Goal: Task Accomplishment & Management: Manage account settings

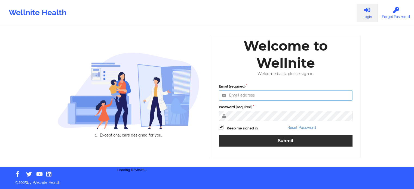
type input "agustina.godoy@wellnite.com"
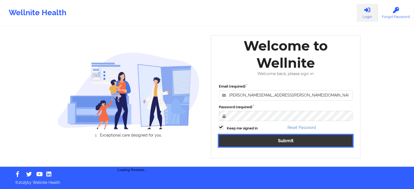
click at [274, 140] on button "Submit" at bounding box center [286, 141] width 134 height 12
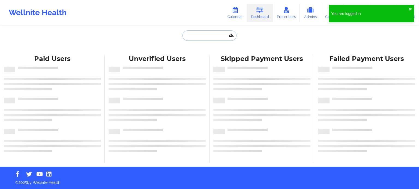
click at [205, 39] on input "text" at bounding box center [209, 36] width 54 height 10
paste input "[EMAIL_ADDRESS][DOMAIN_NAME]"
type input "[EMAIL_ADDRESS][DOMAIN_NAME]"
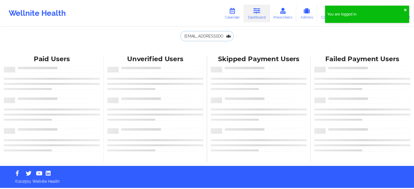
scroll to position [0, 9]
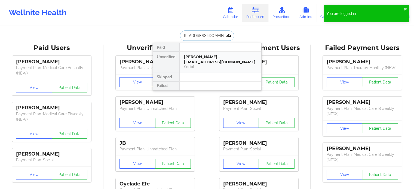
click at [208, 57] on div "[PERSON_NAME] - [EMAIL_ADDRESS][DOMAIN_NAME]" at bounding box center [220, 59] width 73 height 10
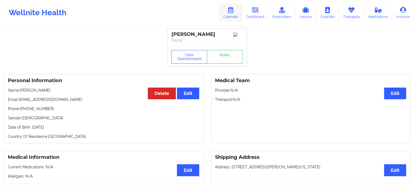
click at [239, 11] on link "Calendar" at bounding box center [230, 13] width 23 height 18
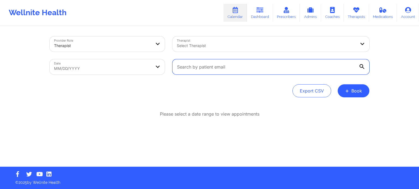
click at [217, 74] on input "text" at bounding box center [270, 66] width 197 height 15
paste input "[EMAIL_ADDRESS][DOMAIN_NAME]"
type input "[EMAIL_ADDRESS][DOMAIN_NAME]"
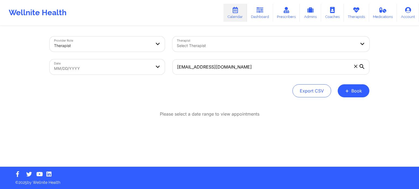
click at [361, 64] on icon at bounding box center [361, 66] width 5 height 5
click at [361, 64] on input "[EMAIL_ADDRESS][DOMAIN_NAME]" at bounding box center [270, 66] width 197 height 15
click at [361, 66] on icon at bounding box center [361, 66] width 5 height 5
click at [361, 66] on input "[EMAIL_ADDRESS][DOMAIN_NAME]" at bounding box center [270, 66] width 197 height 15
click at [121, 73] on body "Wellnite Health Calendar Dashboard Prescribers Admins Coaches Therapists Medica…" at bounding box center [209, 94] width 419 height 189
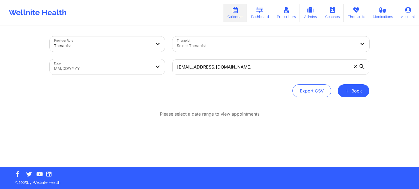
select select "2025-7"
select select "2025-8"
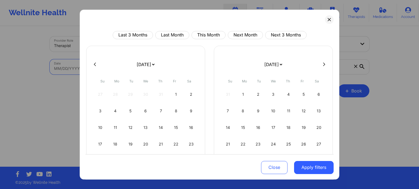
click at [323, 63] on icon at bounding box center [324, 65] width 2 height 4
select select "2025-8"
select select "2025-9"
click at [270, 96] on div "1" at bounding box center [273, 94] width 14 height 15
select select "2025-9"
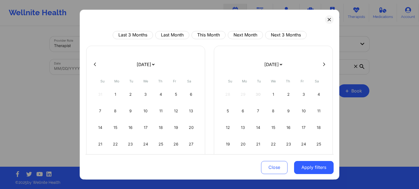
select select "2025-10"
select select "2025-9"
select select "2025-10"
click at [95, 67] on div at bounding box center [209, 64] width 248 height 8
click at [95, 64] on icon at bounding box center [95, 64] width 2 height 4
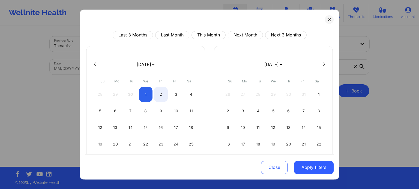
select select "2025-8"
select select "2025-9"
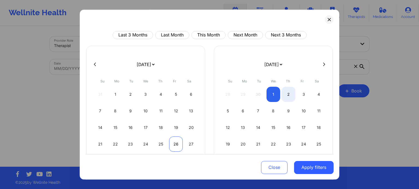
select select "2025-8"
select select "2025-9"
select select "2025-8"
select select "2025-9"
select select "2025-8"
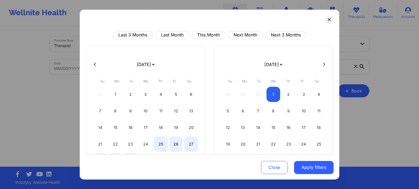
select select "2025-9"
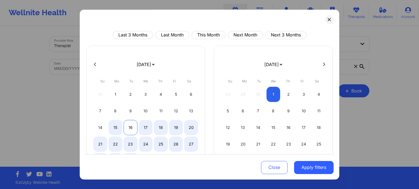
select select "2025-8"
select select "2025-9"
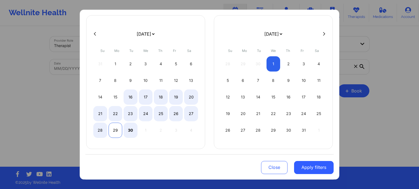
select select "2025-8"
select select "2025-9"
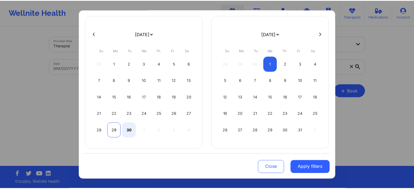
scroll to position [31, 0]
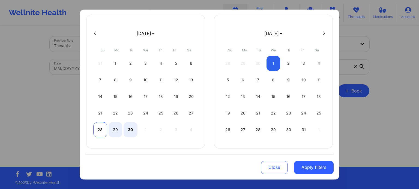
select select "2025-8"
select select "2025-9"
select select "2025-8"
select select "2025-9"
click at [99, 130] on div "28" at bounding box center [100, 129] width 14 height 15
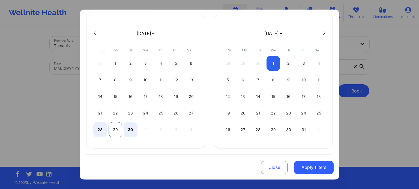
select select "2025-8"
select select "2025-9"
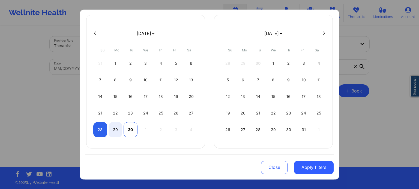
select select "2025-8"
select select "2025-9"
click at [130, 129] on div "30" at bounding box center [130, 129] width 14 height 15
select select "2025-8"
select select "2025-9"
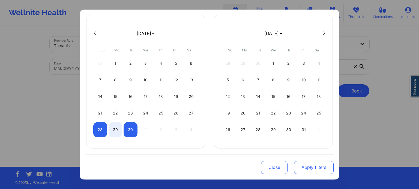
click at [319, 169] on button "Apply filters" at bounding box center [314, 167] width 40 height 13
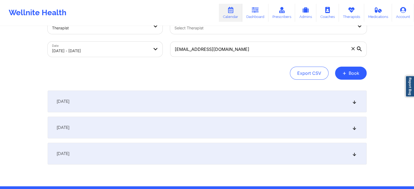
scroll to position [37, 0]
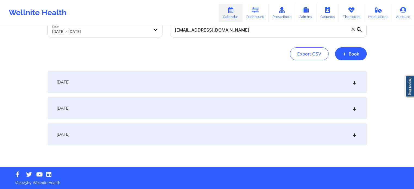
click at [95, 114] on div "September 29, 2025" at bounding box center [207, 109] width 319 height 22
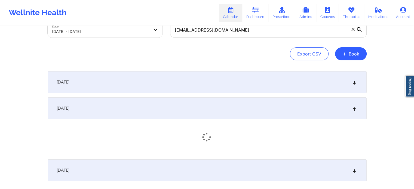
click at [95, 114] on div "September 29, 2025" at bounding box center [207, 109] width 319 height 22
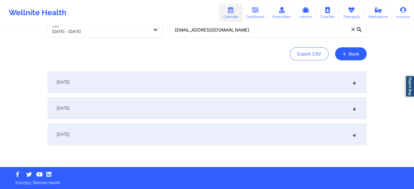
click at [100, 138] on div "September 30, 2025" at bounding box center [207, 135] width 319 height 22
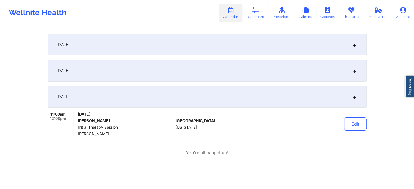
scroll to position [82, 0]
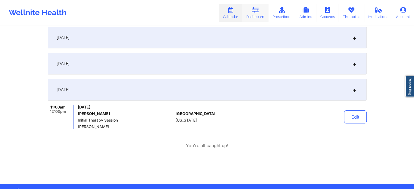
click at [247, 12] on link "Dashboard" at bounding box center [256, 13] width 26 height 18
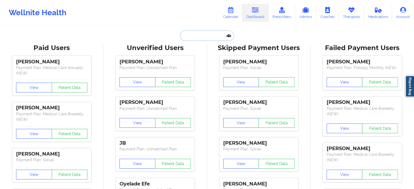
click at [201, 39] on input "text" at bounding box center [207, 36] width 54 height 10
paste input "NASEEM FILLALI"
type input "NASEEM FILLALI"
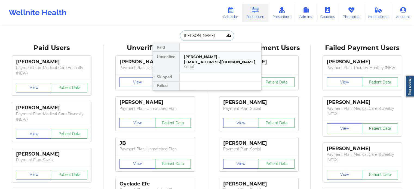
click at [202, 60] on div "NASEEM FILLALI - aikwanfillali@gmail.com" at bounding box center [220, 59] width 73 height 10
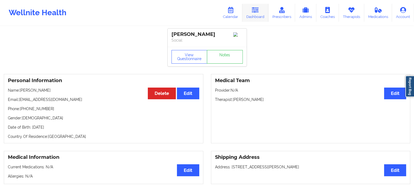
click at [255, 11] on icon at bounding box center [255, 10] width 7 height 6
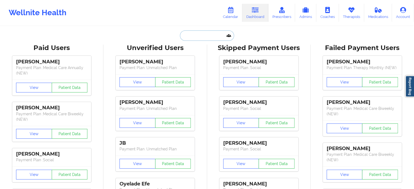
click at [202, 40] on input "text" at bounding box center [207, 36] width 54 height 10
paste input "Dylanstfelix3@gmail.com"
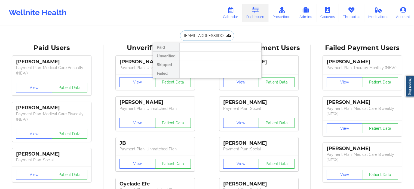
click at [222, 34] on input "Dylanstfelix3@gmail.com" at bounding box center [207, 36] width 54 height 10
click at [221, 34] on input "Dylanstfelix3@gmail.com" at bounding box center [207, 36] width 54 height 10
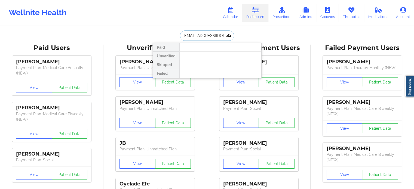
paste input "ddesflores"
type input "ddesflores@gmail.com"
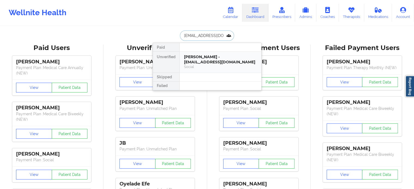
click at [214, 62] on div "Destiny Flores - ddesflores@gmail.com" at bounding box center [220, 59] width 73 height 10
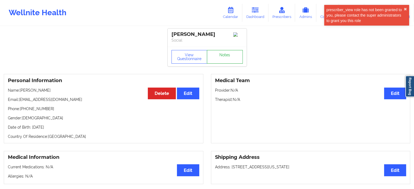
click at [223, 57] on link "Notes" at bounding box center [225, 57] width 36 height 14
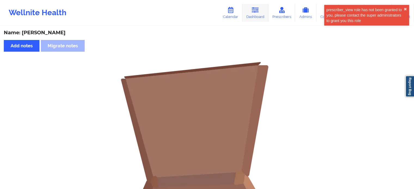
click at [251, 11] on link "Dashboard" at bounding box center [256, 13] width 26 height 18
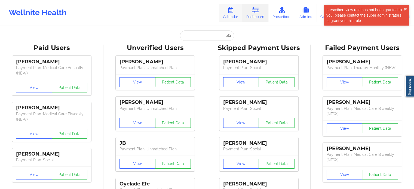
click at [234, 12] on icon at bounding box center [230, 10] width 7 height 6
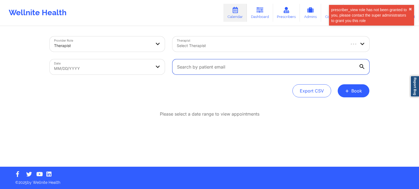
click at [225, 68] on input "text" at bounding box center [270, 66] width 197 height 15
paste input "Frenchfvera@gmail.com"
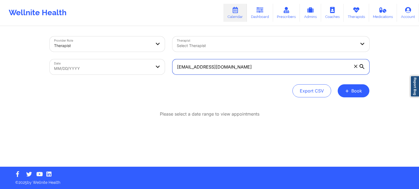
type input "Frenchfvera@gmail.com"
click at [119, 66] on body "Wellnite Health Calendar Dashboard Prescribers Admins Coaches Therapists Medica…" at bounding box center [209, 94] width 419 height 189
select select "2025-7"
select select "2025-8"
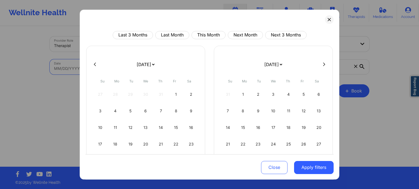
click at [323, 63] on icon at bounding box center [324, 64] width 2 height 4
select select "2025-8"
select select "2025-9"
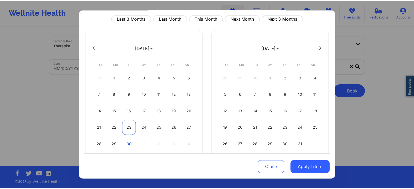
scroll to position [31, 0]
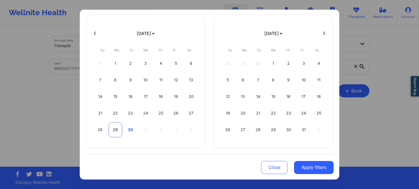
click at [111, 130] on div "29" at bounding box center [115, 129] width 14 height 15
select select "2025-8"
select select "2025-9"
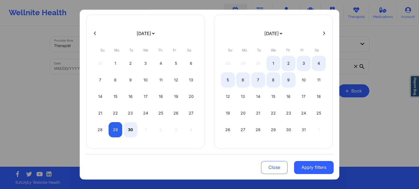
select select "2025-8"
select select "2025-9"
select select "2025-8"
select select "2025-9"
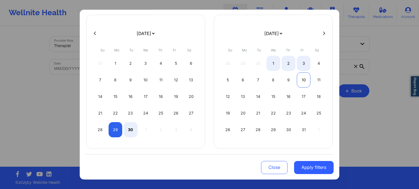
select select "2025-8"
select select "2025-9"
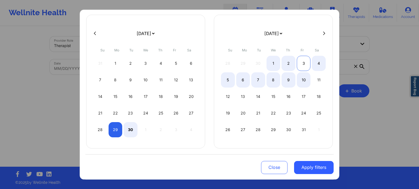
select select "2025-8"
select select "2025-9"
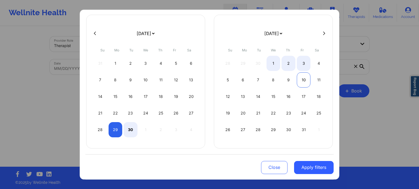
click at [301, 78] on div "10" at bounding box center [303, 79] width 14 height 15
select select "2025-8"
select select "2025-9"
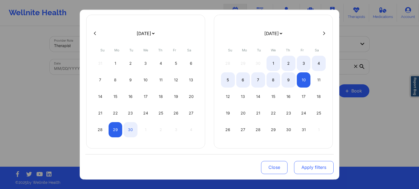
click at [308, 166] on button "Apply filters" at bounding box center [314, 167] width 40 height 13
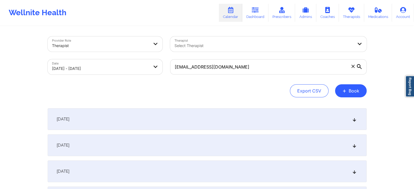
click at [359, 65] on icon at bounding box center [359, 66] width 5 height 5
click at [359, 65] on input "Frenchfvera@gmail.com" at bounding box center [268, 66] width 197 height 15
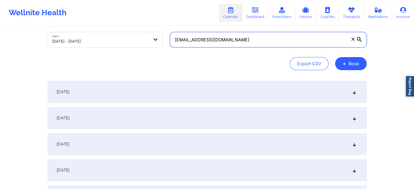
scroll to position [54, 0]
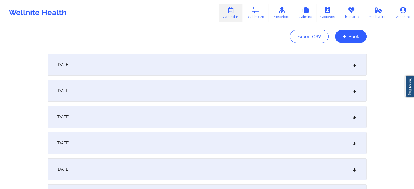
click at [120, 67] on div "September 29, 2025" at bounding box center [207, 65] width 319 height 22
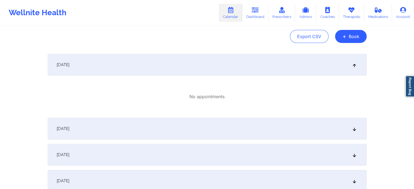
click at [120, 67] on div "September 29, 2025" at bounding box center [207, 65] width 319 height 22
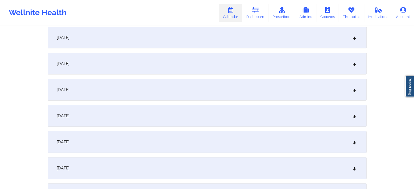
scroll to position [109, 0]
click at [116, 33] on div "September 30, 2025" at bounding box center [207, 37] width 319 height 22
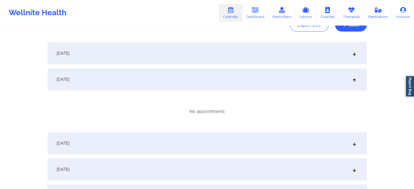
scroll to position [0, 0]
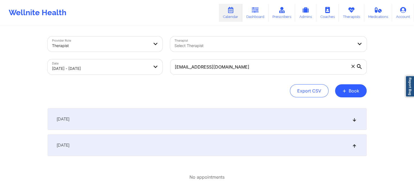
click at [204, 44] on div at bounding box center [264, 46] width 179 height 7
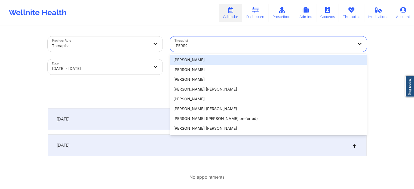
type input "nicole t"
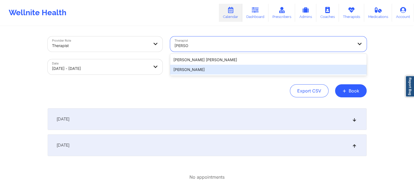
click at [210, 72] on div "[PERSON_NAME]" at bounding box center [268, 70] width 197 height 10
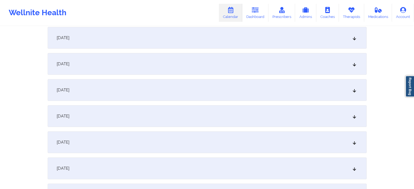
scroll to position [82, 0]
click at [134, 97] on div "October 1, 2025" at bounding box center [207, 90] width 319 height 22
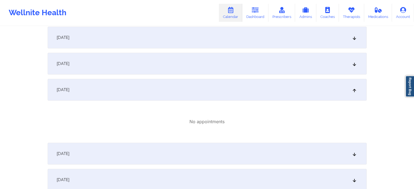
click at [129, 65] on div "September 30, 2025" at bounding box center [207, 64] width 319 height 22
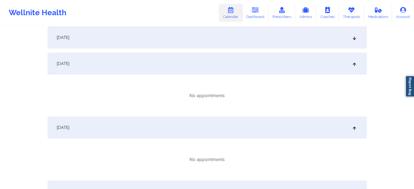
scroll to position [163, 0]
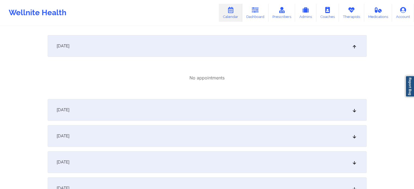
click at [112, 100] on div "October 2, 2025" at bounding box center [207, 110] width 319 height 22
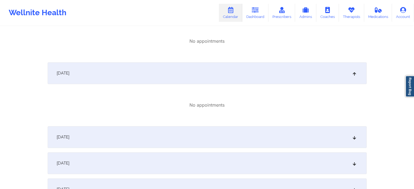
scroll to position [272, 0]
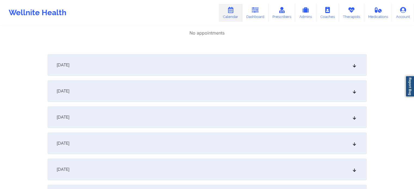
click at [117, 68] on div "October 3, 2025" at bounding box center [207, 65] width 319 height 22
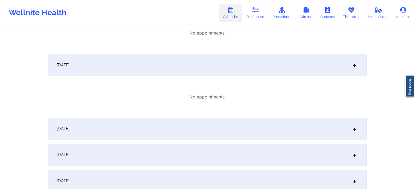
click at [127, 128] on div "October 4, 2025" at bounding box center [207, 129] width 319 height 22
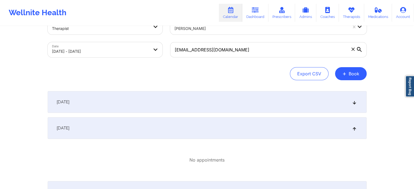
scroll to position [0, 0]
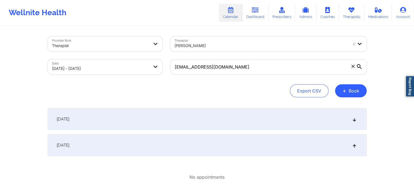
click at [69, 144] on span "September 30, 2025" at bounding box center [63, 145] width 13 height 5
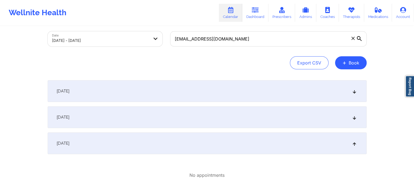
scroll to position [27, 0]
click at [352, 38] on icon at bounding box center [353, 39] width 3 height 3
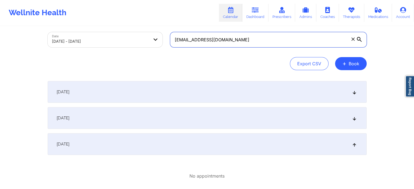
click at [352, 38] on input "Frenchfvera@gmail.com" at bounding box center [268, 39] width 197 height 15
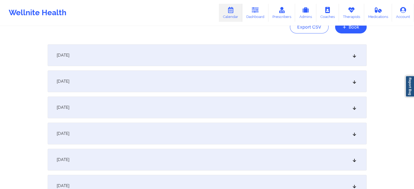
scroll to position [109, 0]
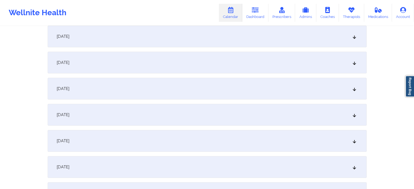
click at [123, 89] on div "October 2, 2025" at bounding box center [207, 89] width 319 height 22
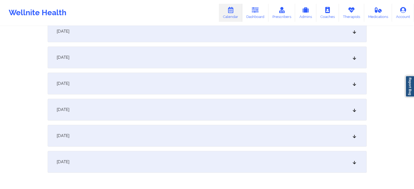
click at [172, 111] on div "October 8, 2025" at bounding box center [207, 110] width 319 height 22
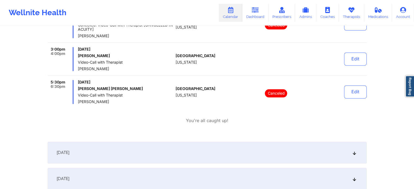
scroll to position [719, 0]
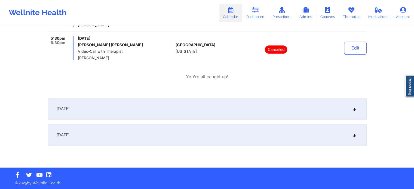
click at [153, 142] on div "October 10, 2025" at bounding box center [207, 135] width 319 height 22
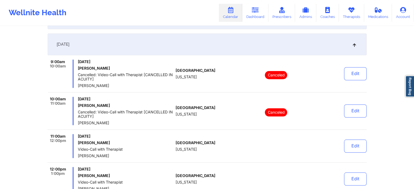
scroll to position [431, 0]
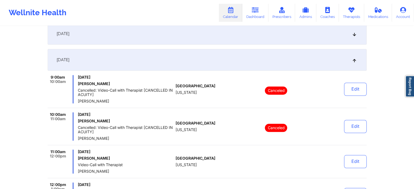
click at [127, 56] on div "October 8, 2025" at bounding box center [207, 60] width 319 height 22
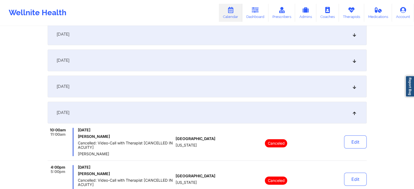
scroll to position [77, 0]
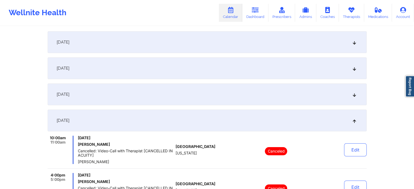
click at [104, 122] on div "October 2, 2025" at bounding box center [207, 121] width 319 height 22
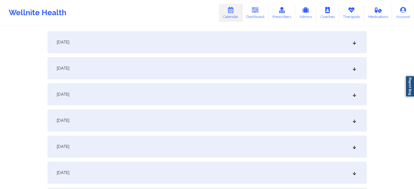
click at [106, 94] on div "October 1, 2025" at bounding box center [207, 95] width 319 height 22
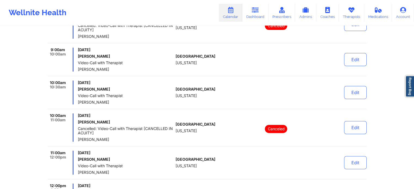
scroll to position [186, 0]
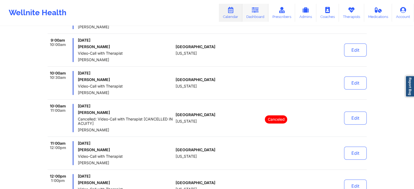
click at [260, 10] on link "Dashboard" at bounding box center [256, 13] width 26 height 18
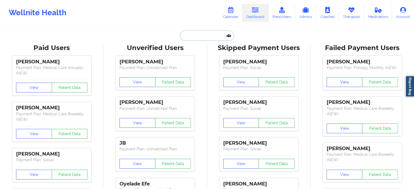
click at [205, 37] on input "text" at bounding box center [207, 36] width 54 height 10
paste input "kwanaiyamarshall@gmail.com"
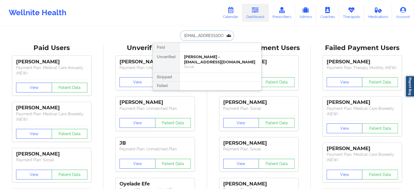
scroll to position [0, 10]
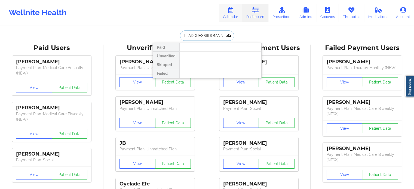
type input "kwanaiyamarshall@gmail.com"
click at [233, 16] on link "Calendar" at bounding box center [230, 13] width 23 height 18
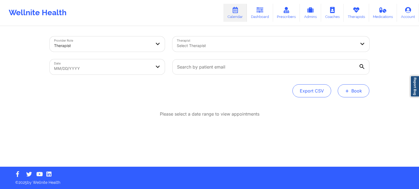
click at [355, 90] on button "+ Book" at bounding box center [353, 90] width 32 height 13
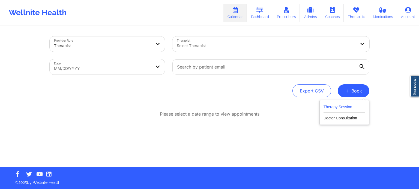
click at [347, 105] on button "Therapy Session" at bounding box center [344, 108] width 42 height 9
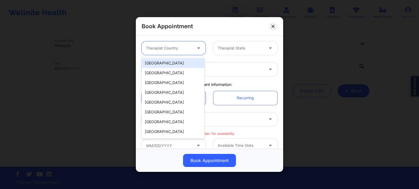
click at [178, 49] on div at bounding box center [169, 48] width 46 height 7
click at [175, 64] on div "[GEOGRAPHIC_DATA]" at bounding box center [172, 63] width 63 height 10
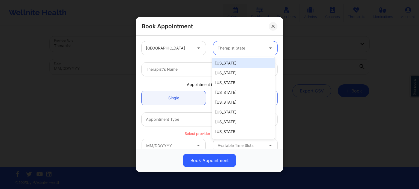
click at [243, 42] on div "Therapist State" at bounding box center [238, 48] width 51 height 14
type input "f"
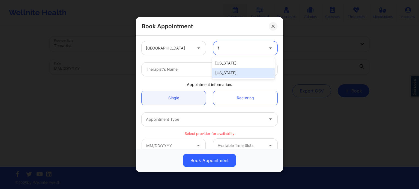
click at [233, 73] on div "[US_STATE]" at bounding box center [243, 73] width 63 height 10
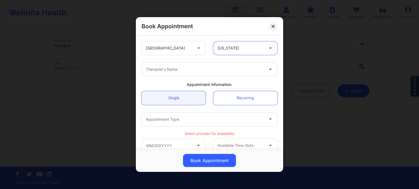
click at [184, 69] on div at bounding box center [205, 69] width 118 height 7
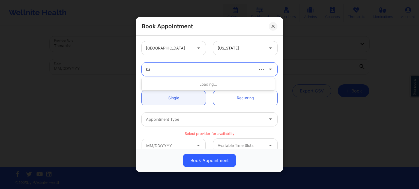
type input "kac"
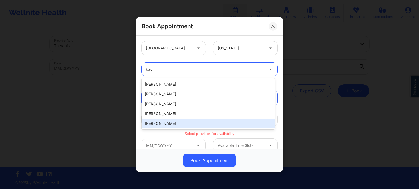
click at [173, 126] on div "Kacynthia Bradley" at bounding box center [207, 124] width 133 height 10
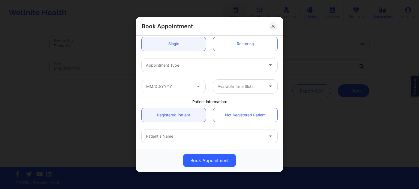
scroll to position [54, 0]
click at [160, 63] on div at bounding box center [205, 65] width 118 height 7
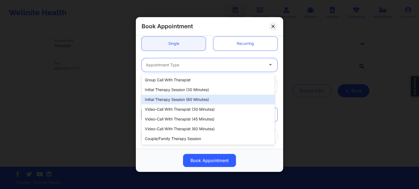
click at [163, 97] on div "Initial Therapy Session (60 minutes)" at bounding box center [207, 100] width 133 height 10
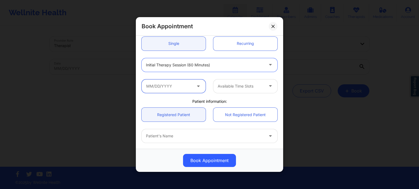
click at [166, 89] on input "text" at bounding box center [173, 87] width 64 height 14
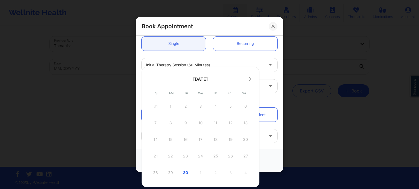
click at [248, 82] on div at bounding box center [200, 79] width 118 height 8
click at [248, 79] on button at bounding box center [249, 79] width 5 height 5
click at [201, 109] on div "1" at bounding box center [200, 106] width 14 height 15
type input "10/01/2025"
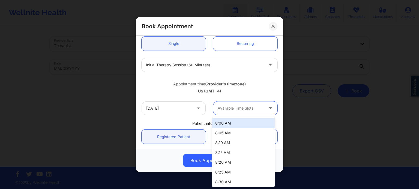
click at [234, 108] on div at bounding box center [240, 108] width 46 height 7
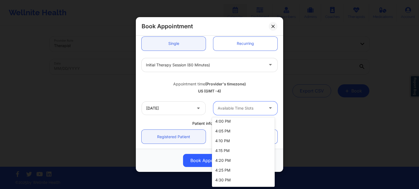
scroll to position [708, 0]
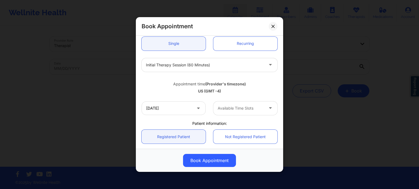
click at [259, 90] on div "US (GMT -4)" at bounding box center [209, 91] width 136 height 5
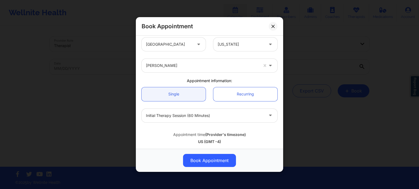
scroll to position [0, 0]
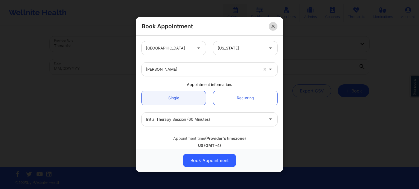
click at [273, 28] on icon at bounding box center [272, 26] width 3 height 3
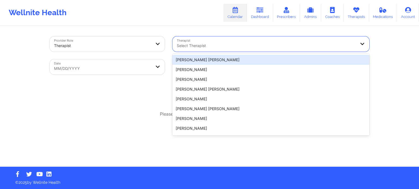
click at [192, 44] on div at bounding box center [266, 46] width 179 height 7
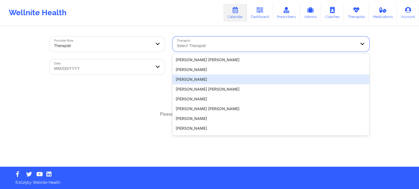
click at [160, 86] on div "Export CSV + Book" at bounding box center [209, 90] width 319 height 13
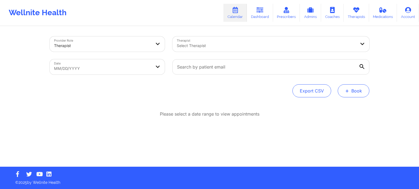
click at [357, 95] on button "+ Book" at bounding box center [353, 90] width 32 height 13
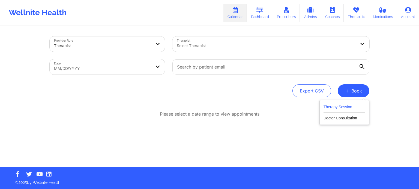
click at [345, 105] on button "Therapy Session" at bounding box center [344, 108] width 42 height 9
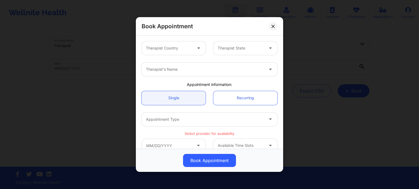
click at [173, 53] on div "Therapist Country" at bounding box center [166, 48] width 51 height 14
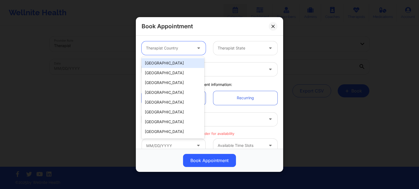
click at [170, 63] on div "[GEOGRAPHIC_DATA]" at bounding box center [172, 63] width 63 height 10
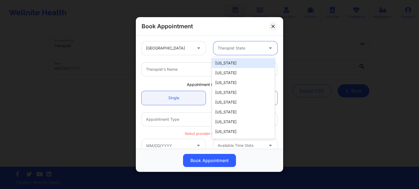
click at [231, 50] on div at bounding box center [240, 48] width 46 height 7
type input "f"
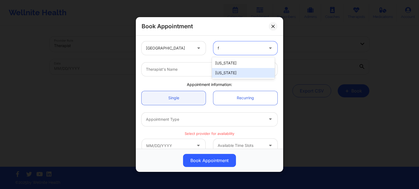
click at [222, 72] on div "[US_STATE]" at bounding box center [243, 73] width 63 height 10
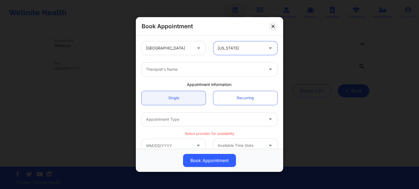
click at [197, 68] on div at bounding box center [205, 69] width 118 height 7
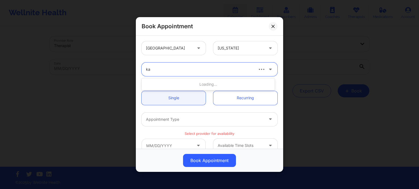
type input "kac"
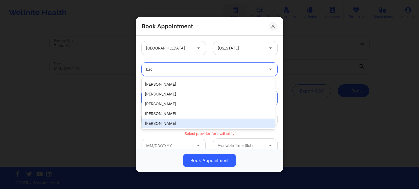
click at [178, 122] on div "Kacynthia Bradley" at bounding box center [207, 124] width 133 height 10
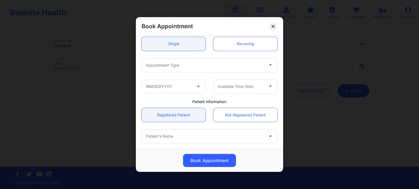
scroll to position [54, 0]
click at [194, 64] on div at bounding box center [205, 65] width 118 height 7
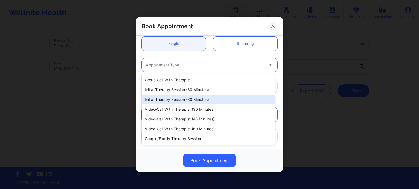
click at [187, 99] on div "Initial Therapy Session (60 minutes)" at bounding box center [207, 100] width 133 height 10
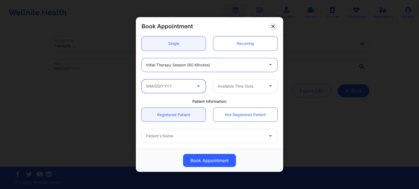
click at [181, 89] on input "text" at bounding box center [173, 87] width 64 height 14
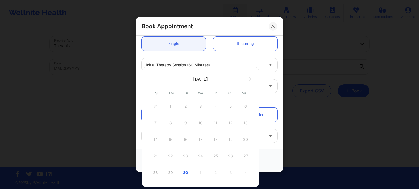
click at [249, 79] on icon at bounding box center [250, 79] width 2 height 4
click at [200, 107] on div "1" at bounding box center [200, 106] width 14 height 15
type input "10/01/2025"
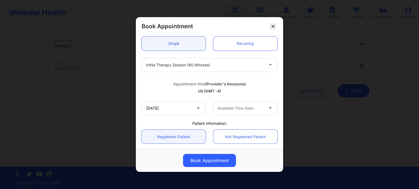
scroll to position [82, 0]
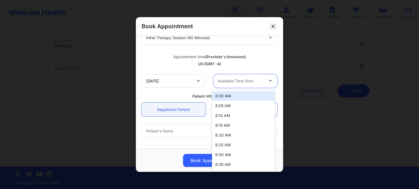
click at [232, 83] on div at bounding box center [240, 81] width 46 height 7
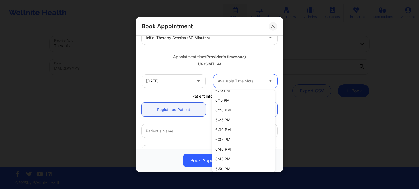
scroll to position [999, 0]
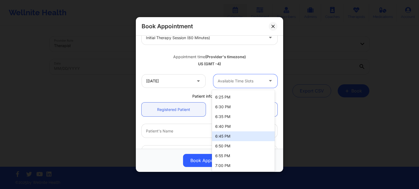
click at [324, 133] on div "Book Appointment United States Florida Kacynthia Bradley Appointment informatio…" at bounding box center [209, 94] width 419 height 189
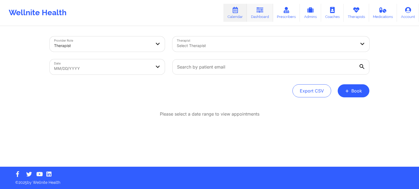
click at [266, 11] on link "Dashboard" at bounding box center [260, 13] width 26 height 18
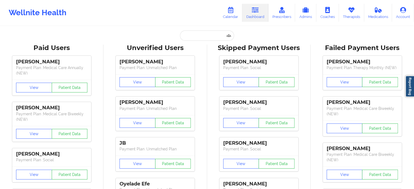
click at [258, 12] on icon at bounding box center [255, 10] width 7 height 6
click at [236, 15] on link "Calendar" at bounding box center [230, 13] width 23 height 18
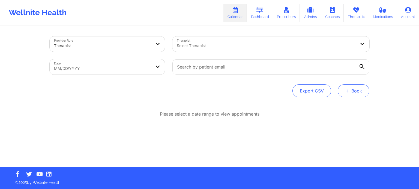
click at [347, 92] on span "+" at bounding box center [347, 90] width 4 height 3
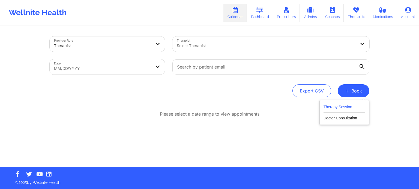
click at [348, 107] on button "Therapy Session" at bounding box center [344, 108] width 42 height 9
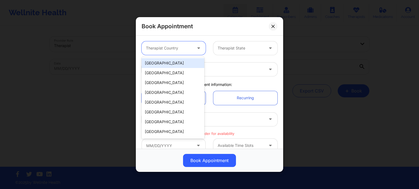
click at [161, 43] on div "Therapist Country" at bounding box center [166, 48] width 51 height 14
click at [165, 62] on div "[GEOGRAPHIC_DATA]" at bounding box center [172, 63] width 63 height 10
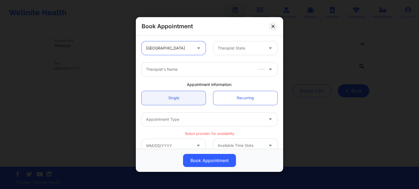
click at [209, 50] on div "Therapist State" at bounding box center [245, 48] width 72 height 14
click at [218, 49] on div at bounding box center [240, 48] width 46 height 7
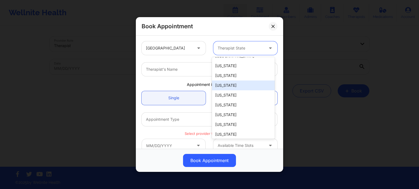
scroll to position [109, 0]
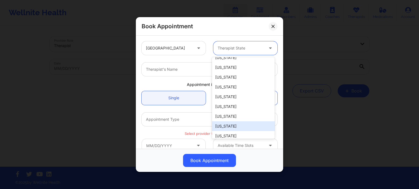
type input "f"
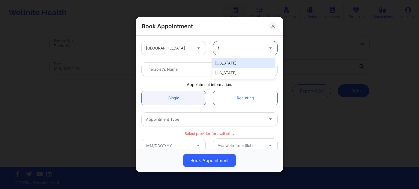
click at [240, 76] on div "[US_STATE]" at bounding box center [243, 73] width 63 height 10
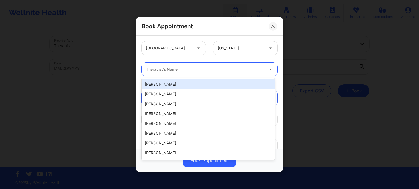
click at [177, 69] on div at bounding box center [205, 69] width 118 height 7
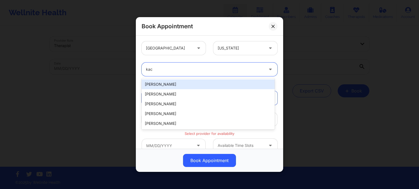
type input "kac"
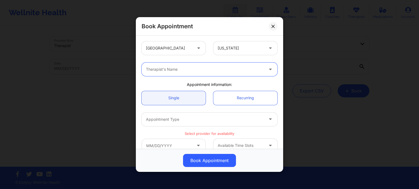
click at [275, 28] on button at bounding box center [272, 26] width 9 height 9
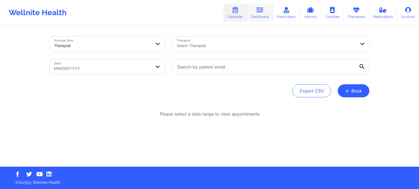
click at [259, 13] on icon at bounding box center [259, 10] width 7 height 6
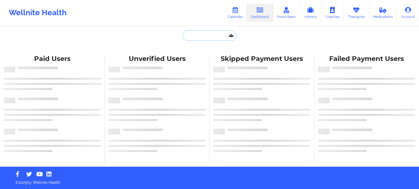
click at [214, 38] on input "text" at bounding box center [209, 36] width 54 height 10
paste input "kwanaiyamarshall@gmail.com"
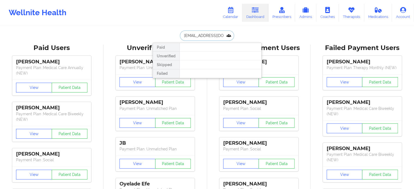
drag, startPoint x: 225, startPoint y: 34, endPoint x: 157, endPoint y: 34, distance: 67.8
click at [157, 34] on div "kwanaiyamarshall@gmail.com Paid Unverified Skipped Failed" at bounding box center [207, 36] width 109 height 10
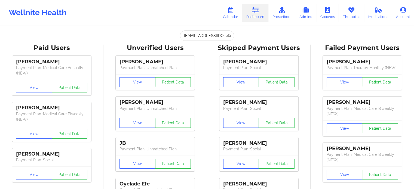
click at [206, 37] on input "kwanaiyamarshall@gmail.com" at bounding box center [207, 36] width 54 height 10
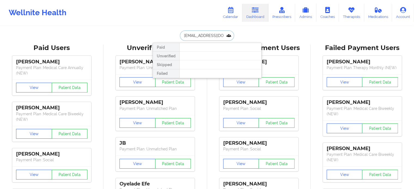
click at [206, 37] on input "kwanaiyamarshall@gmail.com" at bounding box center [207, 36] width 54 height 10
type input "mackenzie ma"
click at [237, 14] on link "Calendar" at bounding box center [230, 13] width 23 height 18
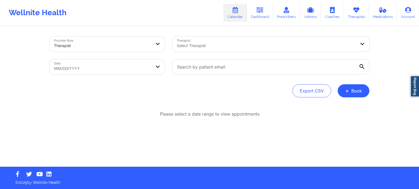
click at [238, 50] on div "Select Therapist" at bounding box center [264, 44] width 184 height 15
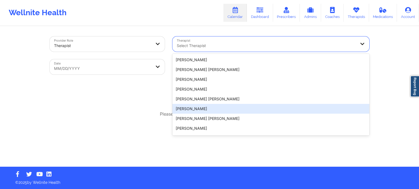
click at [128, 130] on div "Please select a date range to view appointments" at bounding box center [209, 132] width 319 height 42
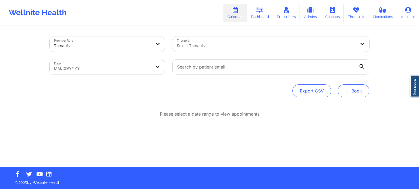
click at [363, 92] on button "+ Book" at bounding box center [353, 90] width 32 height 13
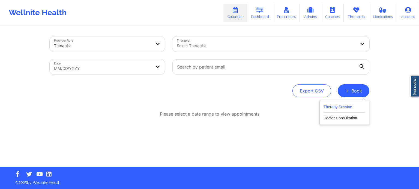
click at [334, 109] on button "Therapy Session" at bounding box center [344, 108] width 42 height 9
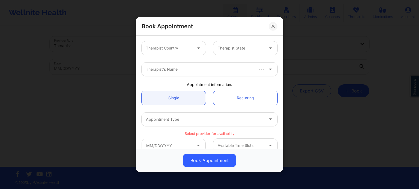
click at [178, 44] on div "Therapist Country" at bounding box center [166, 48] width 51 height 14
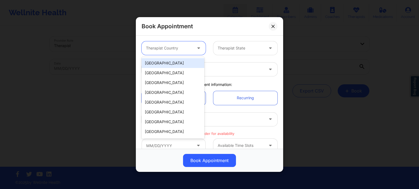
click at [176, 63] on div "[GEOGRAPHIC_DATA]" at bounding box center [172, 63] width 63 height 10
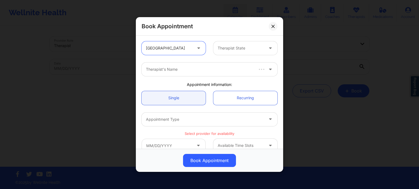
click at [239, 47] on div at bounding box center [240, 48] width 46 height 7
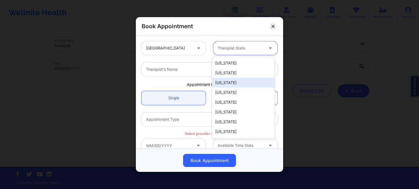
type input "f"
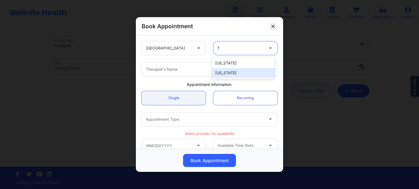
click at [234, 72] on div "[US_STATE]" at bounding box center [243, 73] width 63 height 10
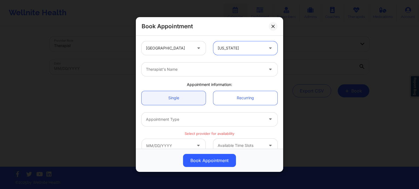
click at [186, 68] on div at bounding box center [205, 69] width 118 height 7
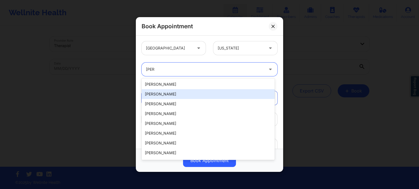
type input "rosal"
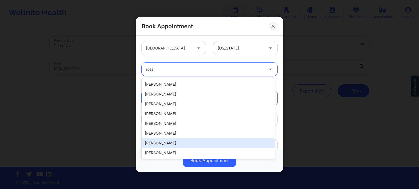
click at [167, 144] on div "[PERSON_NAME]" at bounding box center [207, 143] width 133 height 10
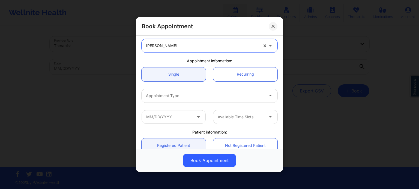
scroll to position [54, 0]
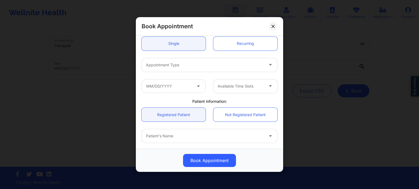
click at [172, 64] on div at bounding box center [205, 65] width 118 height 7
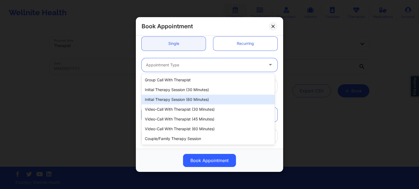
click at [175, 98] on div "Initial Therapy Session (60 minutes)" at bounding box center [207, 100] width 133 height 10
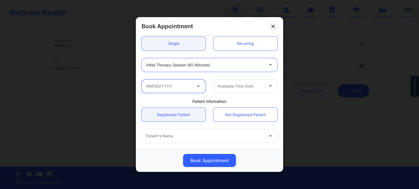
click at [174, 86] on input "text" at bounding box center [173, 87] width 64 height 14
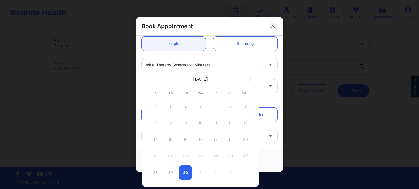
click at [250, 79] on icon at bounding box center [250, 79] width 2 height 4
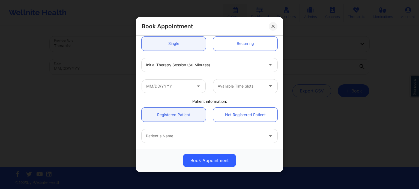
click at [265, 54] on div "Initial Therapy Session (60 minutes)" at bounding box center [209, 64] width 143 height 21
click at [187, 89] on input "text" at bounding box center [173, 87] width 64 height 14
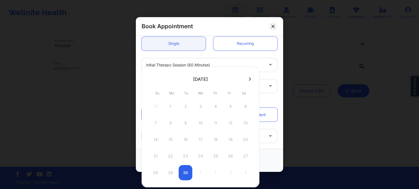
click at [253, 80] on div at bounding box center [200, 79] width 118 height 8
click at [250, 79] on icon at bounding box center [250, 79] width 2 height 4
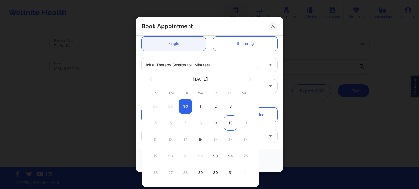
click at [230, 122] on div "10" at bounding box center [230, 123] width 14 height 15
type input "10/10/2025"
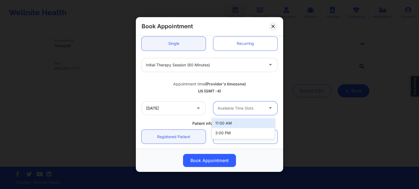
click at [237, 107] on div at bounding box center [240, 108] width 46 height 7
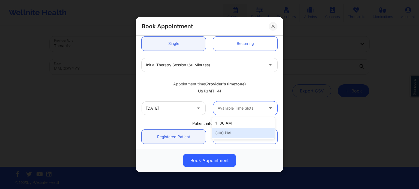
click at [231, 136] on div "3:00 PM" at bounding box center [243, 133] width 63 height 10
click at [248, 110] on div at bounding box center [240, 108] width 46 height 7
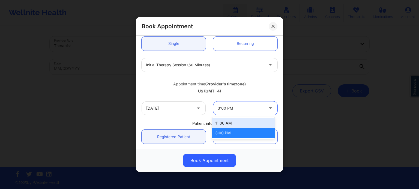
click at [240, 124] on div "11:00 AM" at bounding box center [243, 124] width 63 height 10
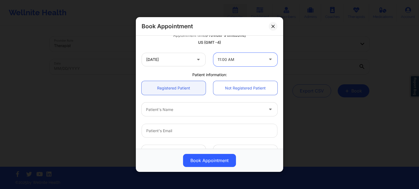
scroll to position [109, 0]
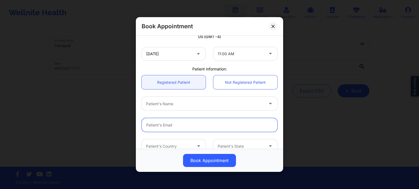
click at [172, 124] on input "email" at bounding box center [209, 125] width 136 height 14
paste input "[EMAIL_ADDRESS][DOMAIN_NAME]"
type input "[EMAIL_ADDRESS][DOMAIN_NAME]"
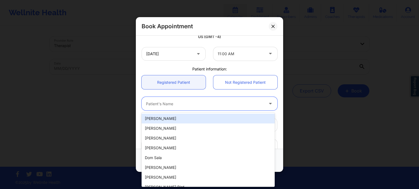
click at [171, 107] on div at bounding box center [205, 104] width 118 height 7
type input "dy"
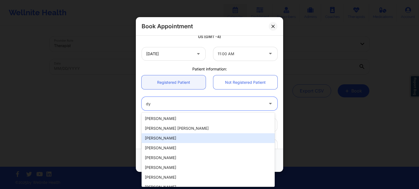
click at [169, 139] on div "[PERSON_NAME]" at bounding box center [207, 139] width 133 height 10
type input "[PHONE_NUMBER]"
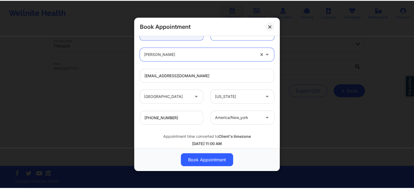
scroll to position [169, 0]
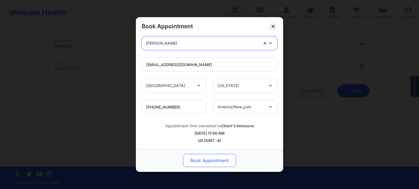
click at [217, 164] on button "Book Appointment" at bounding box center [209, 160] width 53 height 13
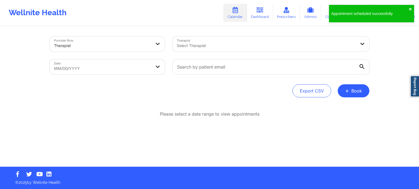
click at [227, 42] on div "Select Therapist" at bounding box center [264, 44] width 184 height 15
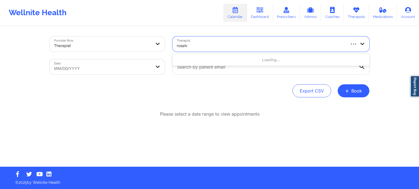
type input "rosalva"
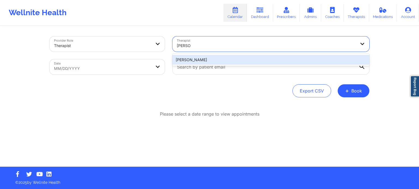
click at [213, 61] on div "[PERSON_NAME]" at bounding box center [270, 60] width 197 height 10
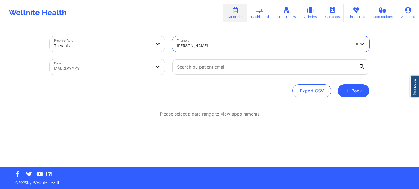
click at [134, 75] on div "Date MM/DD/YYYY" at bounding box center [107, 67] width 123 height 23
click at [131, 72] on body "Wellnite Health Calendar Dashboard Prescribers Admins Coaches Therapists Medica…" at bounding box center [209, 94] width 419 height 189
select select "2025-7"
select select "2025-8"
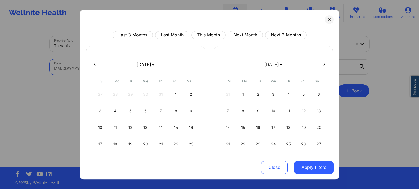
click at [322, 62] on div at bounding box center [209, 64] width 248 height 8
click at [321, 65] on button at bounding box center [323, 64] width 5 height 5
select select "2025-8"
select select "2025-9"
click at [260, 112] on div "7" at bounding box center [258, 111] width 14 height 15
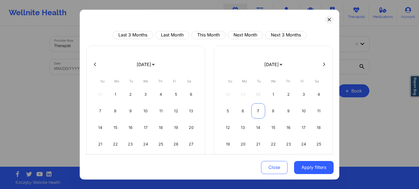
select select "2025-9"
select select "2025-10"
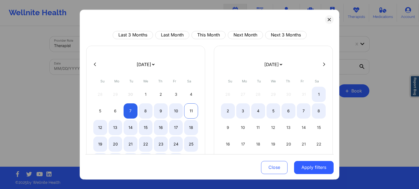
select select "2025-9"
select select "2025-10"
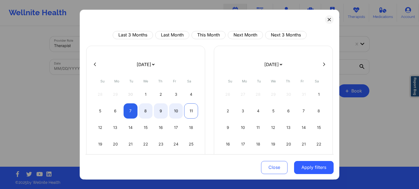
select select "2025-9"
select select "2025-10"
click at [193, 110] on div "11" at bounding box center [191, 111] width 14 height 15
select select "2025-9"
select select "2025-10"
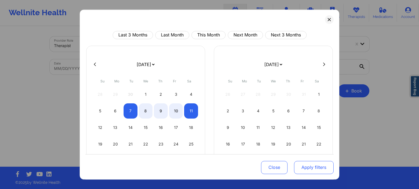
click at [312, 169] on button "Apply filters" at bounding box center [314, 167] width 40 height 13
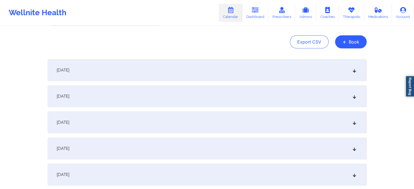
scroll to position [89, 0]
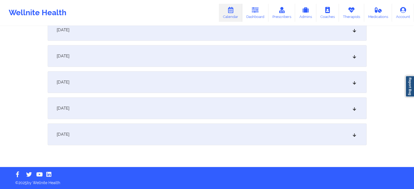
click at [129, 113] on div "October 10, 2025" at bounding box center [207, 109] width 319 height 22
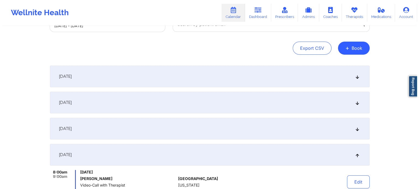
scroll to position [0, 0]
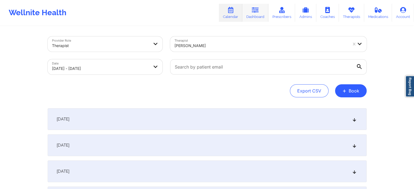
click at [256, 14] on link "Dashboard" at bounding box center [256, 13] width 26 height 18
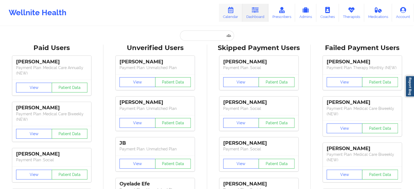
click at [235, 14] on link "Calendar" at bounding box center [230, 13] width 23 height 18
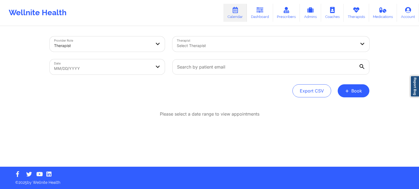
click at [213, 45] on div at bounding box center [266, 46] width 179 height 7
type input "roth"
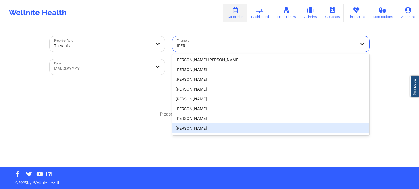
click at [207, 126] on div "[PERSON_NAME]" at bounding box center [270, 129] width 197 height 10
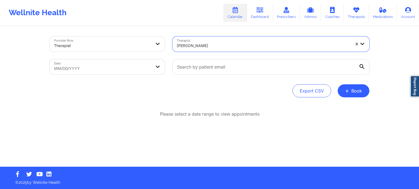
click at [138, 62] on body "Wellnite Health Calendar Dashboard Prescribers Admins Coaches Therapists Medica…" at bounding box center [209, 94] width 419 height 189
select select "2025-7"
select select "2025-8"
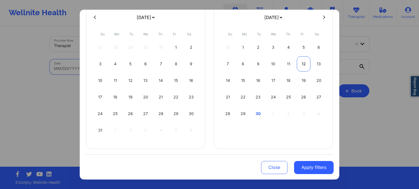
scroll to position [47, 0]
click at [258, 110] on div "30" at bounding box center [258, 113] width 14 height 15
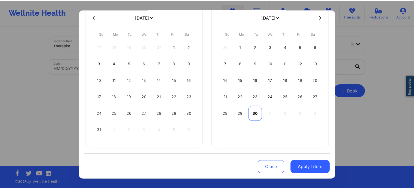
scroll to position [31, 0]
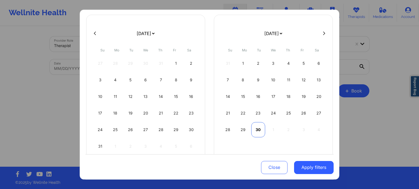
select select "2025-8"
select select "2025-9"
select select "2025-8"
select select "2025-9"
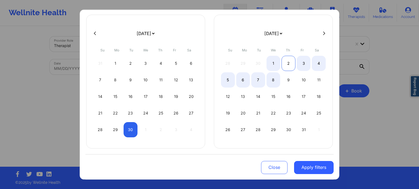
select select "2025-8"
select select "2025-9"
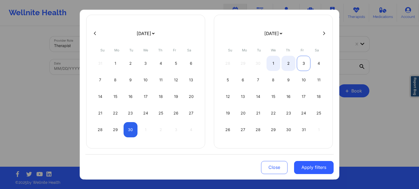
click at [301, 63] on div "3" at bounding box center [303, 63] width 14 height 15
select select "2025-8"
select select "2025-9"
click at [313, 174] on button "Apply filters" at bounding box center [314, 167] width 40 height 13
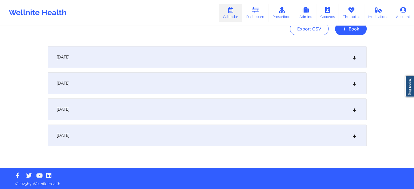
scroll to position [63, 0]
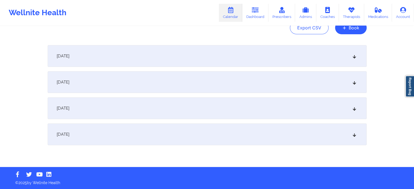
click at [111, 107] on div "October 2, 2025" at bounding box center [207, 109] width 319 height 22
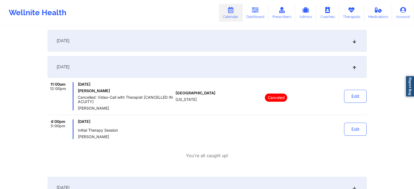
scroll to position [118, 0]
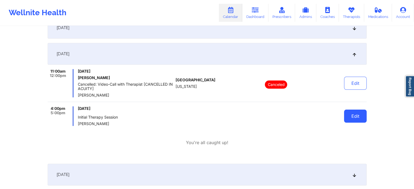
click at [352, 118] on button "Edit" at bounding box center [355, 116] width 23 height 13
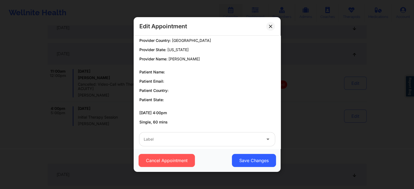
scroll to position [0, 0]
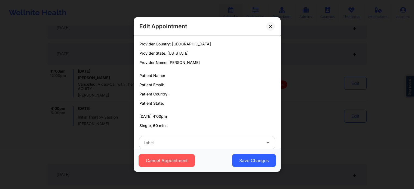
drag, startPoint x: 272, startPoint y: 24, endPoint x: 252, endPoint y: 29, distance: 20.2
click at [272, 24] on button at bounding box center [270, 26] width 9 height 9
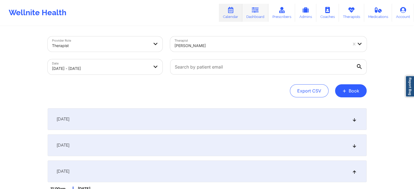
click at [251, 10] on link "Dashboard" at bounding box center [256, 13] width 26 height 18
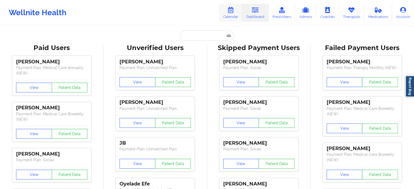
click at [230, 14] on link "Calendar" at bounding box center [230, 13] width 23 height 18
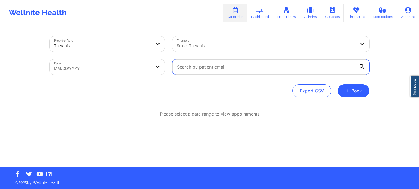
click at [225, 73] on input "text" at bounding box center [270, 66] width 197 height 15
paste input "[EMAIL_ADDRESS][DOMAIN_NAME]"
click at [365, 67] on input "[EMAIL_ADDRESS][DOMAIN_NAME]" at bounding box center [270, 66] width 197 height 15
type input "[EMAIL_ADDRESS][DOMAIN_NAME]"
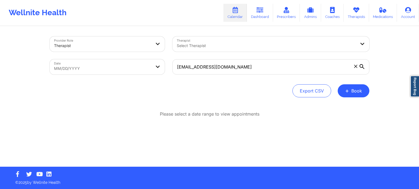
click at [205, 46] on div at bounding box center [266, 46] width 179 height 7
type input "korin"
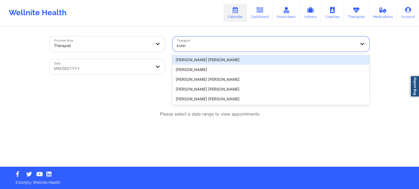
click at [209, 101] on div "[PERSON_NAME] [PERSON_NAME]" at bounding box center [270, 99] width 197 height 10
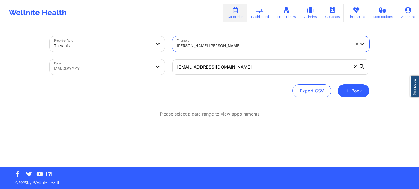
click at [137, 66] on body "Wellnite Health Calendar Dashboard Prescribers Admins Coaches Therapists Medica…" at bounding box center [209, 94] width 419 height 189
select select "2025-7"
select select "2025-8"
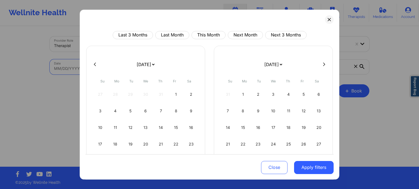
click at [321, 67] on div at bounding box center [209, 64] width 248 height 8
click at [323, 65] on icon at bounding box center [324, 64] width 2 height 4
select select "2025-8"
select select "2025-9"
click at [282, 96] on div "2" at bounding box center [288, 94] width 14 height 15
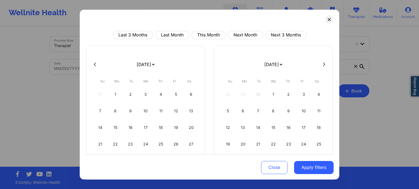
select select "2025-9"
select select "2025-10"
select select "2025-9"
select select "2025-10"
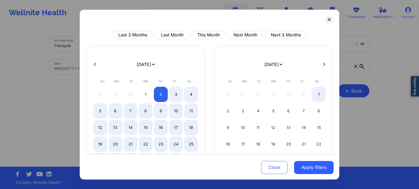
select select "2025-9"
select select "2025-10"
select select "2025-9"
select select "2025-10"
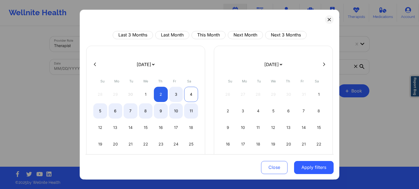
select select "2025-9"
select select "2025-10"
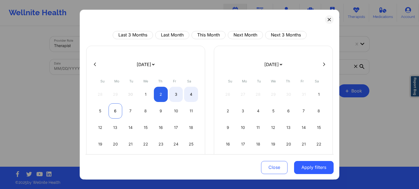
select select "2025-9"
select select "2025-10"
click at [188, 97] on div "4" at bounding box center [191, 94] width 14 height 15
select select "2025-9"
select select "2025-10"
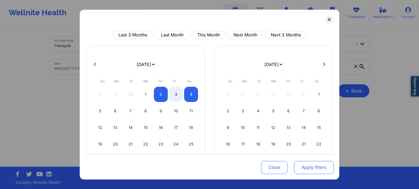
click at [313, 169] on button "Apply filters" at bounding box center [314, 167] width 40 height 13
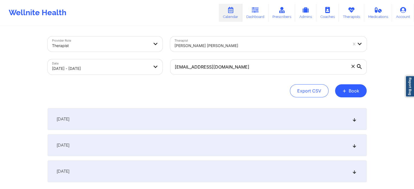
scroll to position [27, 0]
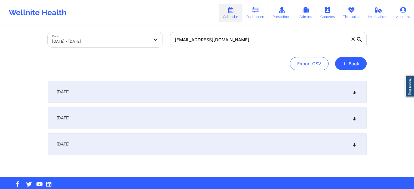
click at [114, 124] on div "October 3, 2025" at bounding box center [207, 118] width 319 height 22
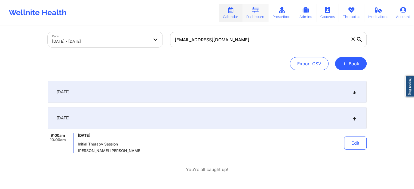
click at [250, 17] on link "Dashboard" at bounding box center [256, 13] width 26 height 18
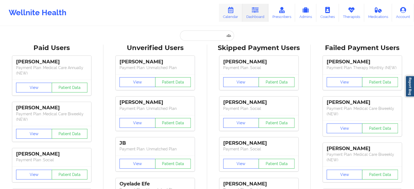
click at [237, 10] on link "Calendar" at bounding box center [230, 13] width 23 height 18
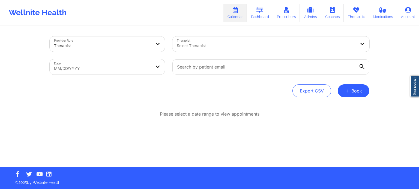
click at [216, 47] on div at bounding box center [266, 46] width 179 height 7
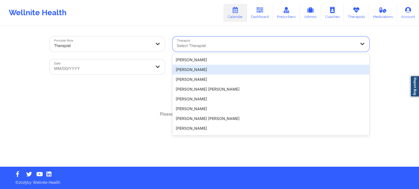
click at [110, 98] on div "Provider Role Therapist Therapist 20 results available. Use Up and Down to choo…" at bounding box center [209, 97] width 327 height 140
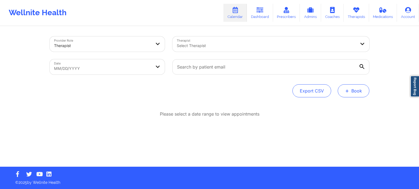
click at [359, 90] on button "+ Book" at bounding box center [353, 90] width 32 height 13
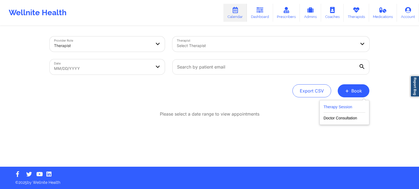
click at [332, 105] on button "Therapy Session" at bounding box center [344, 108] width 42 height 9
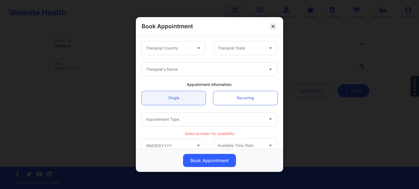
click at [179, 48] on div at bounding box center [169, 48] width 46 height 7
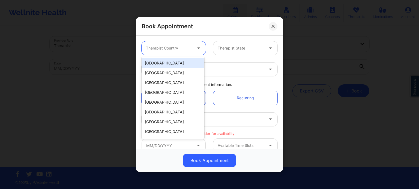
click at [172, 66] on div "[GEOGRAPHIC_DATA]" at bounding box center [172, 63] width 63 height 10
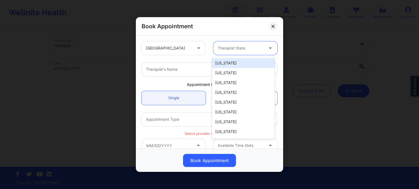
click at [244, 47] on div at bounding box center [240, 48] width 46 height 7
type input "f"
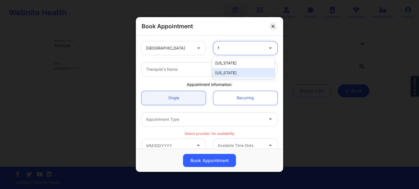
click at [232, 72] on div "[US_STATE]" at bounding box center [243, 73] width 63 height 10
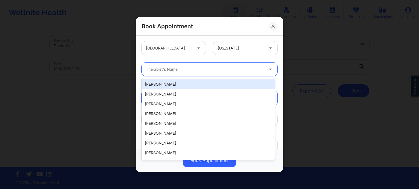
click at [178, 74] on div "Therapist's Name" at bounding box center [202, 70] width 123 height 14
type input "susan p"
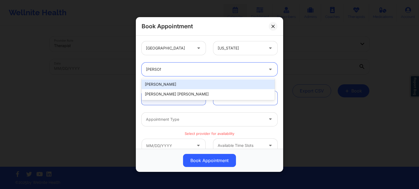
click at [187, 84] on div "Susan P Zapatha" at bounding box center [207, 85] width 133 height 10
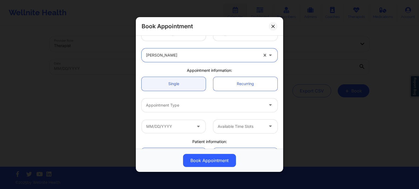
scroll to position [54, 0]
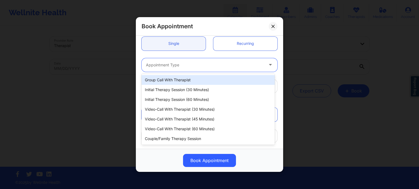
click at [182, 64] on div at bounding box center [205, 65] width 118 height 7
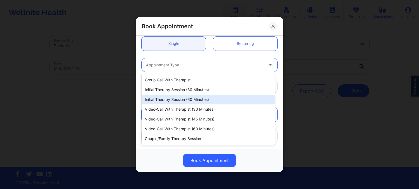
click at [184, 98] on div "Initial Therapy Session (60 minutes)" at bounding box center [207, 100] width 133 height 10
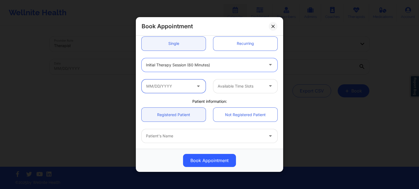
click at [177, 87] on input "text" at bounding box center [173, 87] width 64 height 14
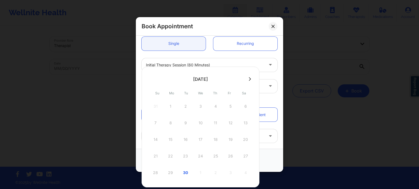
click at [251, 80] on button at bounding box center [249, 79] width 5 height 5
click at [245, 107] on div "4" at bounding box center [245, 106] width 14 height 15
type input "10/04/2025"
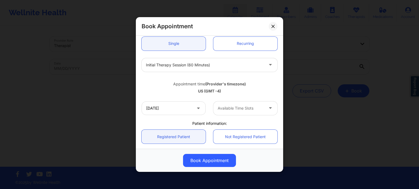
click at [244, 110] on div at bounding box center [240, 108] width 46 height 7
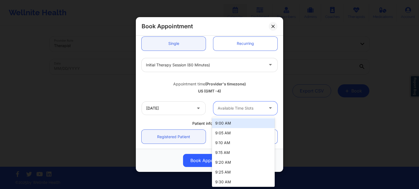
click at [232, 124] on div "9:00 AM" at bounding box center [243, 124] width 63 height 10
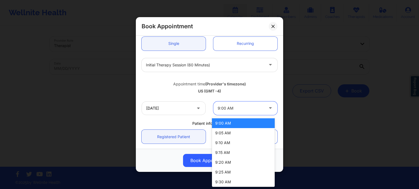
click at [242, 110] on div at bounding box center [240, 108] width 46 height 7
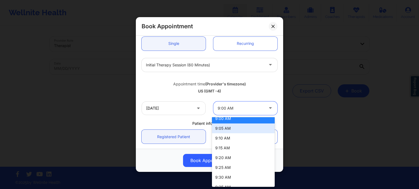
scroll to position [0, 0]
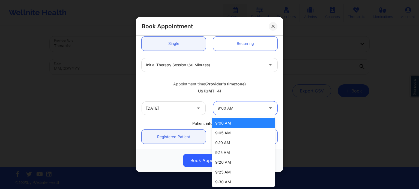
click at [253, 86] on div "Appointment time (Provider's timezone)" at bounding box center [209, 83] width 136 height 5
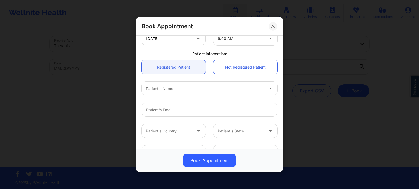
scroll to position [169, 0]
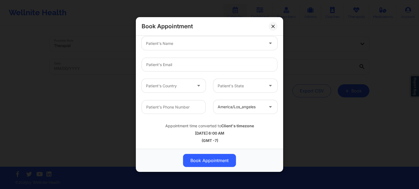
click at [273, 25] on icon at bounding box center [272, 26] width 3 height 3
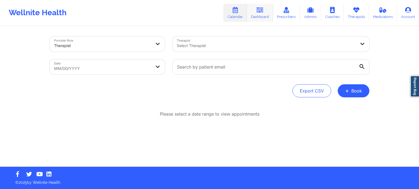
click at [259, 10] on icon at bounding box center [259, 10] width 7 height 6
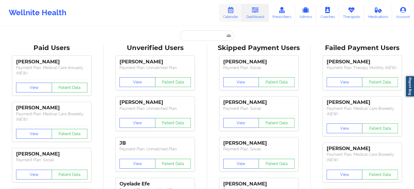
click at [227, 10] on link "Calendar" at bounding box center [230, 13] width 23 height 18
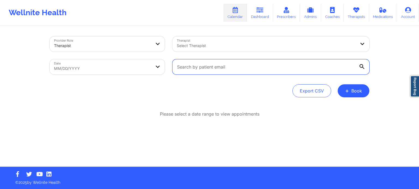
click at [206, 65] on input "text" at bounding box center [270, 66] width 197 height 15
click at [226, 68] on input "text" at bounding box center [270, 66] width 197 height 15
paste input "[EMAIL_ADDRESS][DOMAIN_NAME]"
type input "[EMAIL_ADDRESS][DOMAIN_NAME]"
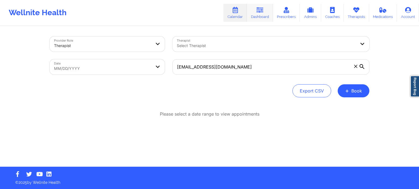
click at [260, 13] on icon at bounding box center [259, 10] width 7 height 6
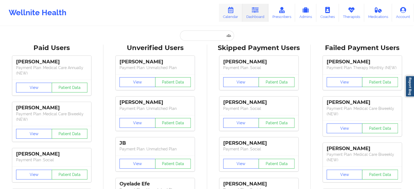
click at [231, 13] on icon at bounding box center [230, 10] width 7 height 6
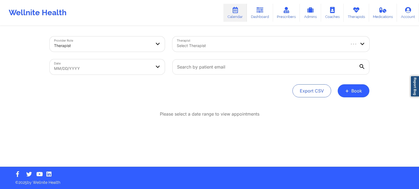
click at [216, 44] on div at bounding box center [261, 46] width 168 height 7
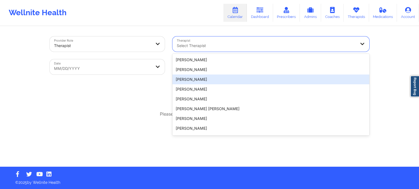
click at [142, 94] on div "Export CSV + Book" at bounding box center [209, 90] width 319 height 13
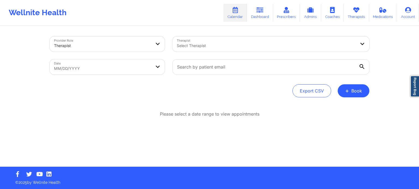
click at [141, 67] on body "Wellnite Health Calendar Dashboard Prescribers Admins Coaches Therapists Medica…" at bounding box center [209, 94] width 419 height 189
select select "2025-7"
select select "2025-8"
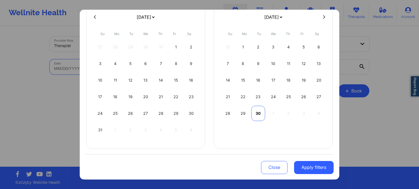
click at [256, 114] on div "30" at bounding box center [258, 113] width 14 height 15
select select "2025-8"
select select "2025-9"
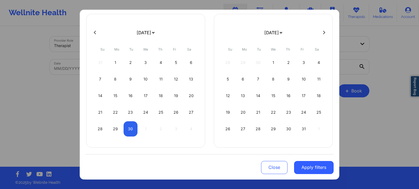
scroll to position [31, 0]
select select "2025-8"
select select "2025-9"
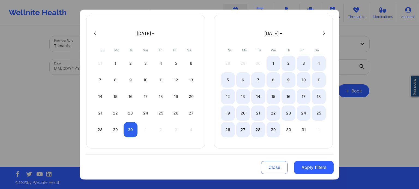
select select "2025-8"
select select "2025-9"
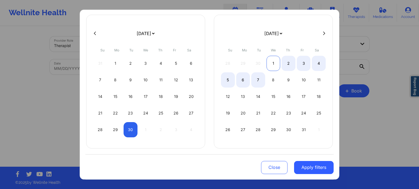
click at [267, 56] on div "1" at bounding box center [273, 63] width 14 height 15
select select "2025-8"
select select "2025-9"
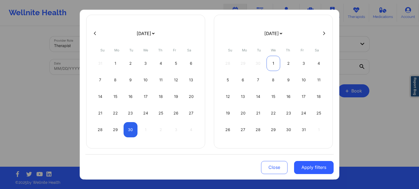
click at [270, 69] on div "1" at bounding box center [273, 63] width 14 height 15
select select "2025-9"
select select "2025-10"
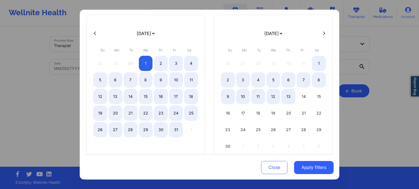
select select "2025-9"
select select "2025-10"
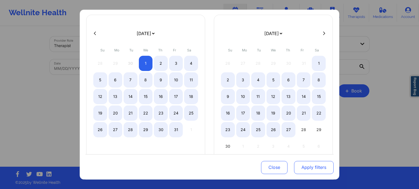
click at [305, 166] on button "Apply filters" at bounding box center [314, 167] width 40 height 13
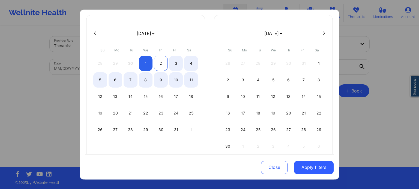
select select "2025-9"
select select "2025-10"
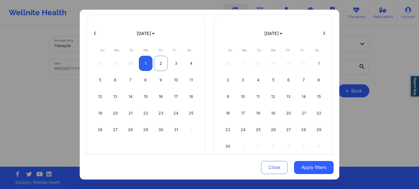
click at [157, 59] on div "2" at bounding box center [161, 63] width 14 height 15
select select "2025-9"
select select "2025-10"
click at [304, 168] on button "Apply filters" at bounding box center [314, 167] width 40 height 13
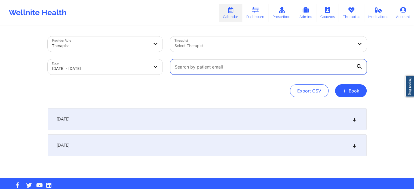
click at [232, 70] on input "text" at bounding box center [268, 66] width 197 height 15
paste input "[EMAIL_ADDRESS][DOMAIN_NAME]"
click at [362, 68] on input "[EMAIL_ADDRESS][DOMAIN_NAME]" at bounding box center [268, 66] width 197 height 15
type input "[EMAIL_ADDRESS][DOMAIN_NAME]"
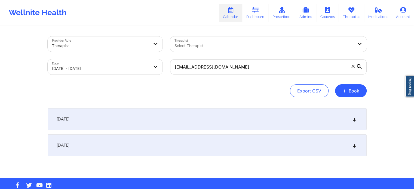
click at [130, 125] on div "October 1, 2025" at bounding box center [207, 119] width 319 height 22
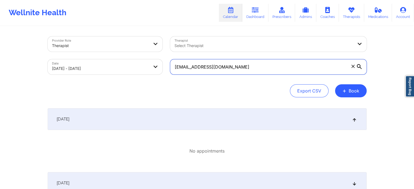
click at [256, 71] on input "[EMAIL_ADDRESS][DOMAIN_NAME]" at bounding box center [268, 66] width 197 height 15
drag, startPoint x: 245, startPoint y: 71, endPoint x: 176, endPoint y: 72, distance: 69.5
click at [176, 72] on input "[EMAIL_ADDRESS][DOMAIN_NAME]" at bounding box center [268, 66] width 197 height 15
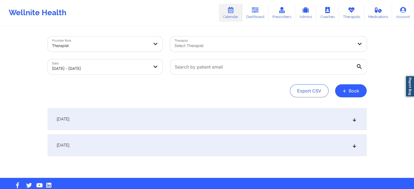
click at [237, 46] on div at bounding box center [264, 46] width 179 height 7
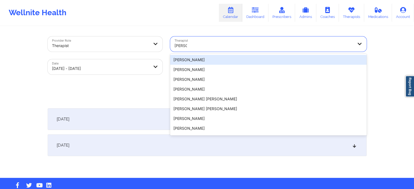
type input "susan p"
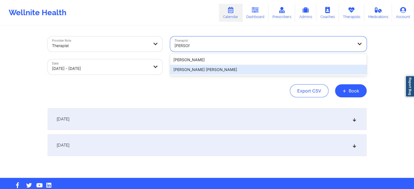
click at [216, 59] on div "Susan P Zapatha" at bounding box center [268, 60] width 197 height 10
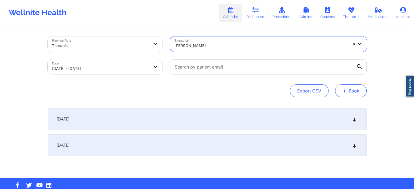
click at [351, 91] on button "+ Book" at bounding box center [351, 90] width 32 height 13
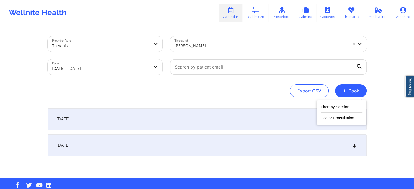
click at [283, 93] on div "Export CSV + Book" at bounding box center [207, 90] width 319 height 13
click at [362, 68] on div at bounding box center [359, 66] width 5 height 5
click at [362, 68] on input "text" at bounding box center [268, 66] width 197 height 15
click at [140, 122] on div "October 1, 2025" at bounding box center [207, 119] width 319 height 22
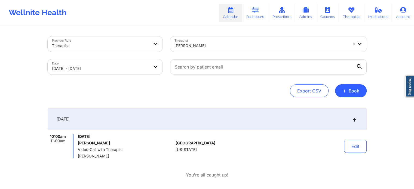
select select "2025-9"
select select "2025-10"
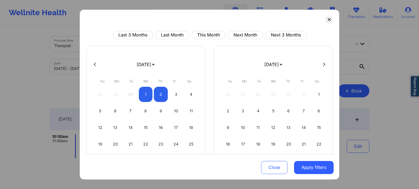
click at [95, 64] on icon at bounding box center [95, 65] width 2 height 4
select select "2025-8"
select select "2025-9"
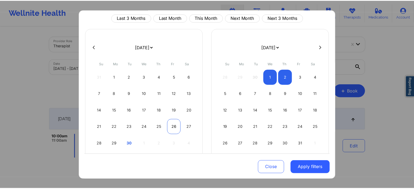
scroll to position [27, 0]
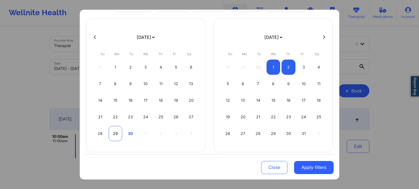
click at [116, 137] on div "29" at bounding box center [115, 133] width 14 height 15
select select "2025-8"
select select "2025-9"
select select "2025-8"
select select "2025-9"
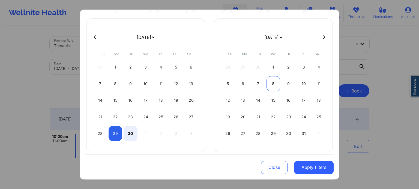
select select "2025-8"
select select "2025-9"
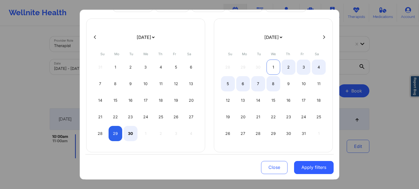
select select "2025-8"
select select "2025-9"
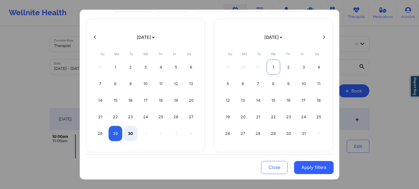
click at [272, 67] on div "1" at bounding box center [273, 67] width 14 height 15
select select "2025-8"
select select "2025-9"
click at [309, 168] on button "Apply filters" at bounding box center [314, 167] width 40 height 13
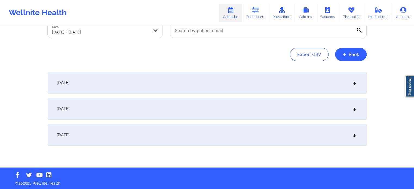
scroll to position [37, 0]
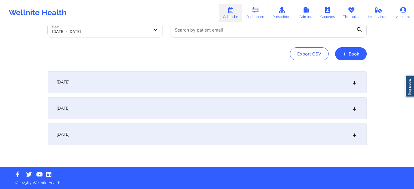
click at [159, 111] on div "September 30, 2025" at bounding box center [207, 109] width 319 height 22
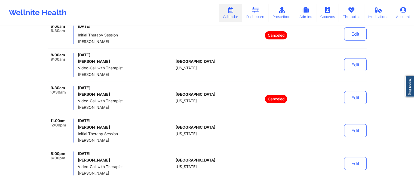
scroll to position [146, 0]
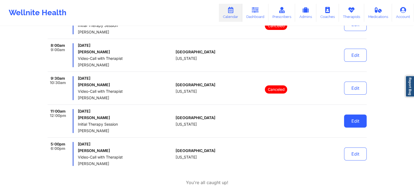
click at [357, 122] on button "Edit" at bounding box center [355, 121] width 23 height 13
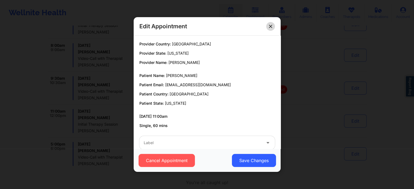
click at [272, 26] on icon at bounding box center [270, 26] width 3 height 3
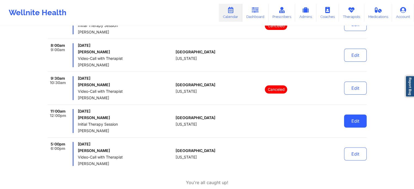
click at [352, 124] on button "Edit" at bounding box center [355, 121] width 23 height 13
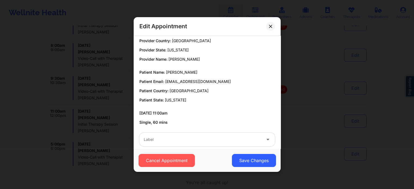
scroll to position [0, 0]
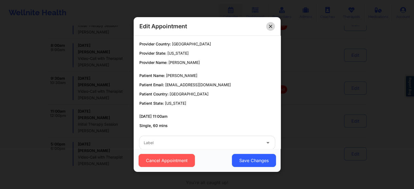
click at [273, 23] on button at bounding box center [270, 26] width 9 height 9
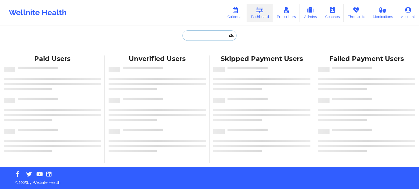
click at [207, 37] on input "text" at bounding box center [209, 36] width 54 height 10
paste input "[EMAIL_ADDRESS][DOMAIN_NAME]"
type input "[EMAIL_ADDRESS][DOMAIN_NAME]"
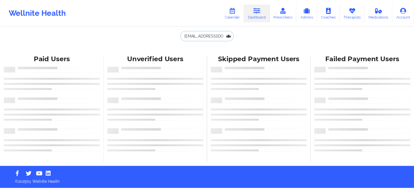
scroll to position [0, 11]
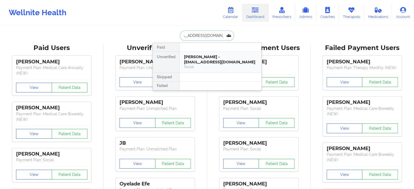
click at [218, 54] on div "[PERSON_NAME] - [EMAIL_ADDRESS][DOMAIN_NAME]" at bounding box center [220, 59] width 73 height 10
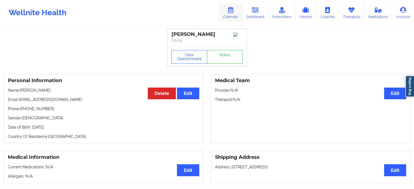
click at [234, 12] on icon at bounding box center [230, 10] width 7 height 6
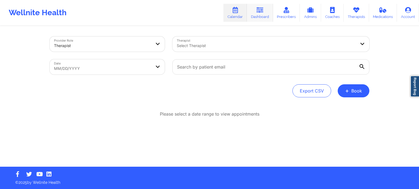
click at [260, 9] on icon at bounding box center [259, 10] width 7 height 6
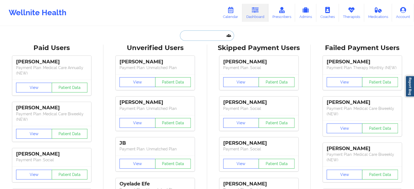
click at [196, 37] on input "text" at bounding box center [207, 36] width 54 height 10
paste input "[EMAIL_ADDRESS][DOMAIN_NAME]"
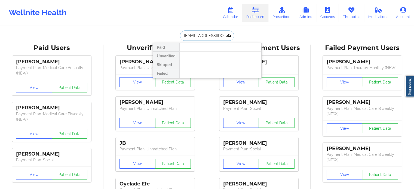
type input "[EMAIL_ADDRESS][DOMAIN_NAME]"
click at [234, 12] on icon at bounding box center [230, 10] width 7 height 6
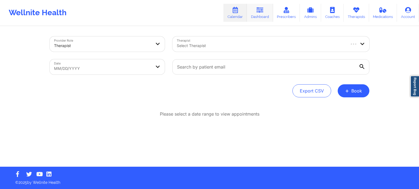
click at [260, 11] on icon at bounding box center [259, 10] width 7 height 6
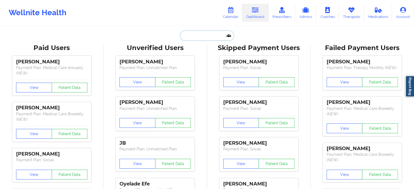
click at [207, 36] on input "text" at bounding box center [207, 36] width 54 height 10
paste input "[EMAIL_ADDRESS][DOMAIN_NAME]"
type input "[EMAIL_ADDRESS][DOMAIN_NAME]"
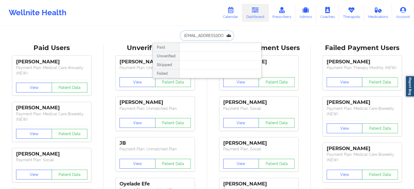
drag, startPoint x: 220, startPoint y: 36, endPoint x: 157, endPoint y: 34, distance: 63.3
click at [157, 34] on div "[EMAIL_ADDRESS][DOMAIN_NAME] Paid Unverified Skipped Failed" at bounding box center [207, 36] width 109 height 10
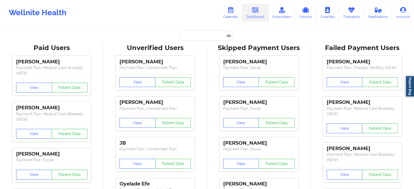
click at [214, 37] on input "text" at bounding box center [207, 36] width 54 height 10
click at [235, 13] on link "Calendar" at bounding box center [230, 13] width 23 height 18
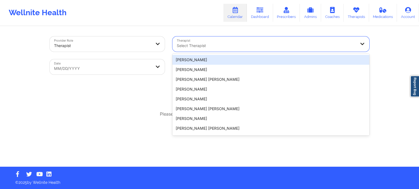
click at [227, 41] on div "Select Therapist" at bounding box center [264, 44] width 184 height 15
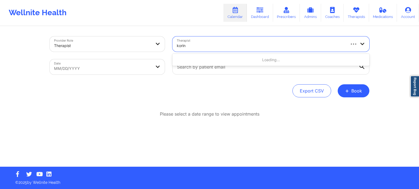
type input "korina"
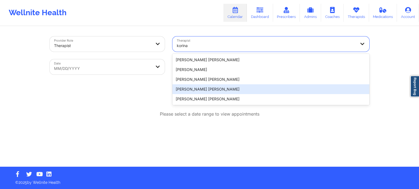
click at [226, 89] on div "[PERSON_NAME] [PERSON_NAME]" at bounding box center [270, 89] width 197 height 10
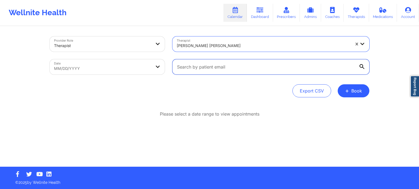
click at [220, 68] on input "text" at bounding box center [270, 66] width 197 height 15
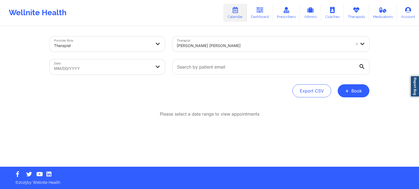
click at [218, 42] on div "[PERSON_NAME] [PERSON_NAME]" at bounding box center [263, 46] width 173 height 12
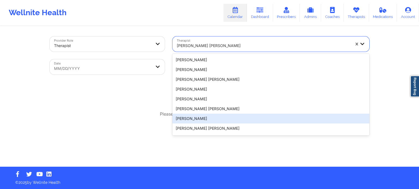
click at [149, 109] on div "Provider Role Therapist Therapist 20 results available. Use Up and Down to choo…" at bounding box center [209, 97] width 327 height 140
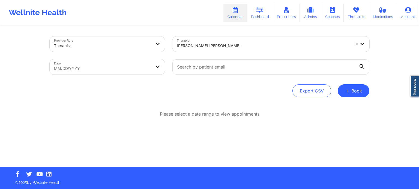
click at [106, 65] on body "Wellnite Health Calendar Dashboard Prescribers Admins Coaches Therapists Medica…" at bounding box center [209, 94] width 419 height 189
select select "2025-7"
select select "2025-8"
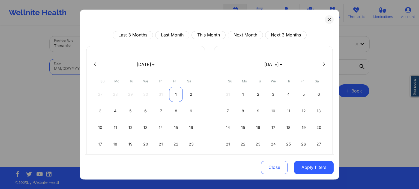
click at [174, 98] on div "1" at bounding box center [176, 94] width 14 height 15
select select "2025-7"
select select "2025-8"
select select "2025-7"
select select "2025-8"
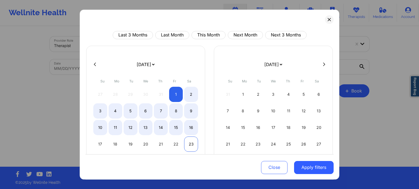
select select "2025-7"
select select "2025-8"
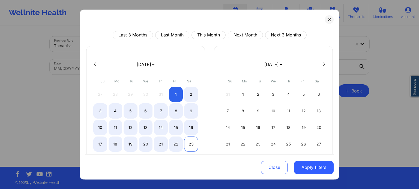
click at [186, 143] on div "23" at bounding box center [191, 144] width 14 height 15
select select "2025-7"
select select "2025-8"
click at [314, 171] on button "Apply filters" at bounding box center [314, 167] width 40 height 13
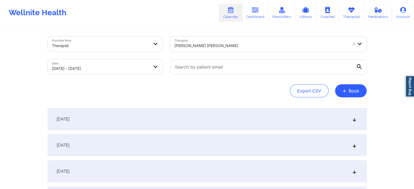
click at [119, 115] on div "[DATE]" at bounding box center [207, 119] width 319 height 22
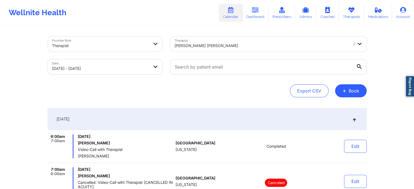
click at [213, 50] on div "[PERSON_NAME] [PERSON_NAME]" at bounding box center [261, 46] width 173 height 12
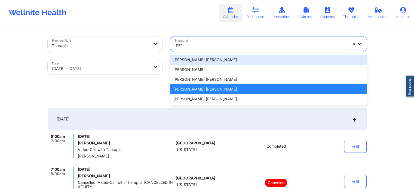
type input "korin"
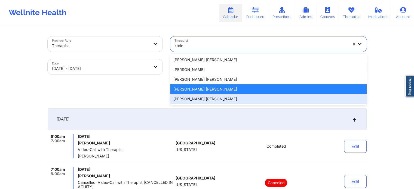
click at [202, 100] on div "[PERSON_NAME] [PERSON_NAME]" at bounding box center [268, 99] width 197 height 10
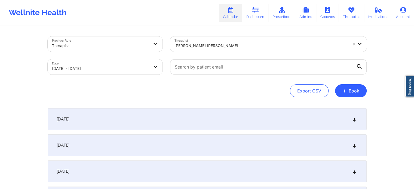
click at [140, 120] on div "[DATE]" at bounding box center [207, 119] width 319 height 22
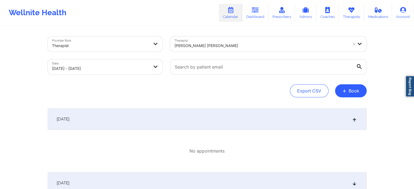
click at [228, 50] on div "[PERSON_NAME] [PERSON_NAME]" at bounding box center [261, 46] width 173 height 12
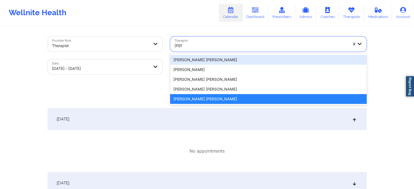
type input "korin"
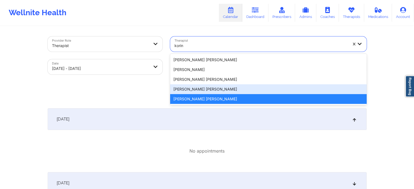
click at [212, 90] on div "[PERSON_NAME] [PERSON_NAME]" at bounding box center [268, 89] width 197 height 10
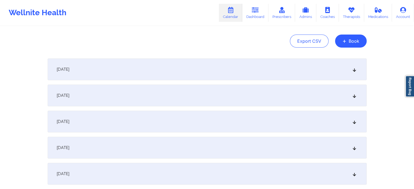
scroll to position [82, 0]
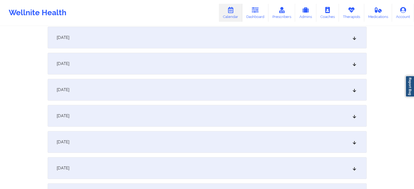
click at [101, 105] on div "[DATE]" at bounding box center [207, 116] width 319 height 22
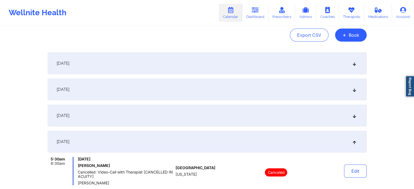
scroll to position [0, 0]
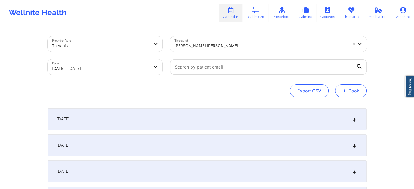
click at [355, 93] on button "+ Book" at bounding box center [351, 90] width 32 height 13
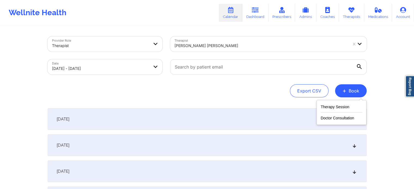
click at [345, 101] on div "Therapy Session Doctor Consultation" at bounding box center [342, 112] width 50 height 25
click at [337, 110] on button "Therapy Session" at bounding box center [342, 108] width 42 height 9
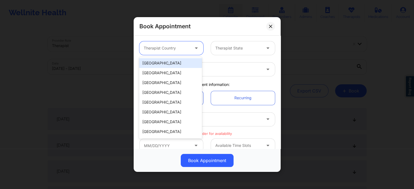
click at [168, 51] on div at bounding box center [167, 48] width 46 height 7
click at [165, 66] on div "[GEOGRAPHIC_DATA]" at bounding box center [170, 63] width 63 height 10
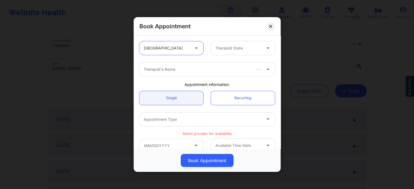
click at [225, 50] on div at bounding box center [239, 48] width 46 height 7
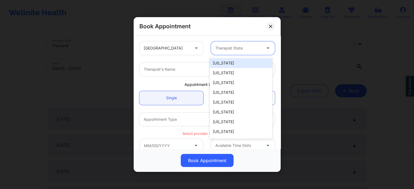
type input "f"
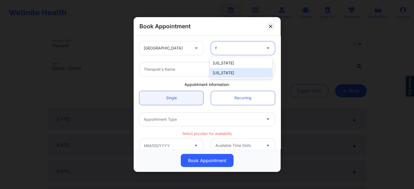
click at [228, 73] on div "[US_STATE]" at bounding box center [241, 73] width 63 height 10
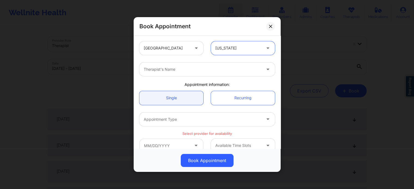
click at [179, 72] on div at bounding box center [203, 69] width 118 height 7
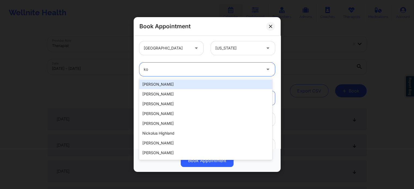
type input "kor"
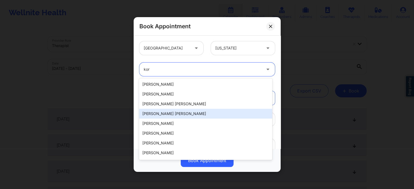
click at [175, 112] on div "[PERSON_NAME] [PERSON_NAME]" at bounding box center [205, 114] width 133 height 10
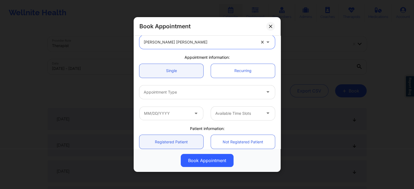
scroll to position [54, 0]
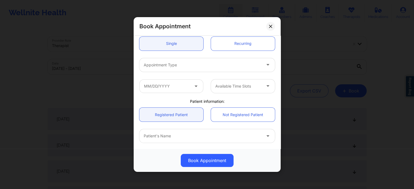
click at [179, 65] on div at bounding box center [203, 65] width 118 height 7
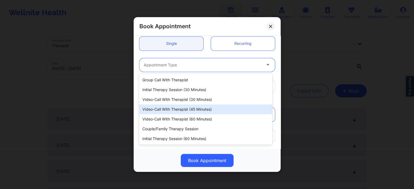
click at [179, 119] on div "Video-Call with Therapist (60 minutes)" at bounding box center [205, 119] width 133 height 10
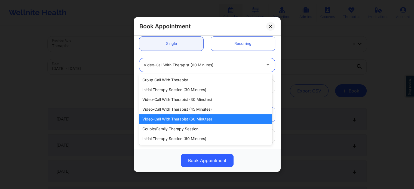
click at [177, 61] on div "Video-Call with Therapist (60 minutes)" at bounding box center [203, 65] width 118 height 14
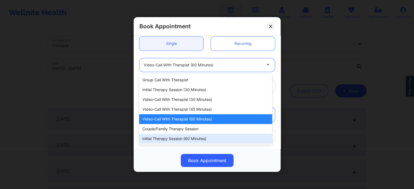
click at [181, 141] on div "Initial Therapy Session (60 minutes)" at bounding box center [205, 139] width 133 height 10
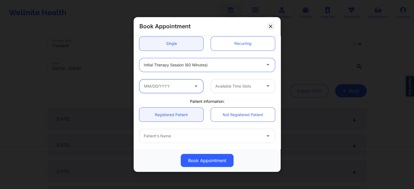
click at [162, 84] on input "text" at bounding box center [172, 87] width 64 height 14
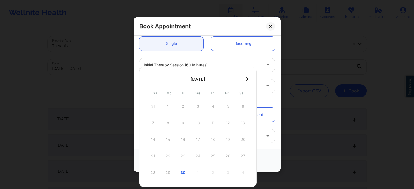
click at [252, 78] on div at bounding box center [198, 79] width 118 height 8
click at [249, 79] on button at bounding box center [247, 79] width 5 height 5
click at [231, 109] on div "3" at bounding box center [228, 106] width 14 height 15
type input "[DATE]"
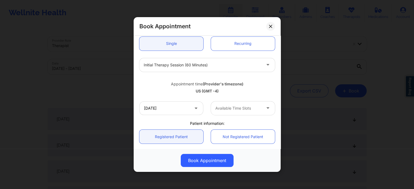
click at [229, 111] on div at bounding box center [239, 108] width 46 height 7
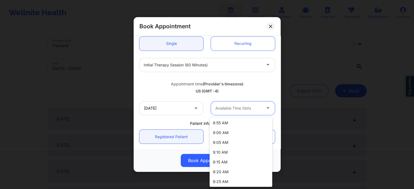
scroll to position [109, 0]
click at [235, 133] on div "9:00 AM" at bounding box center [241, 132] width 63 height 10
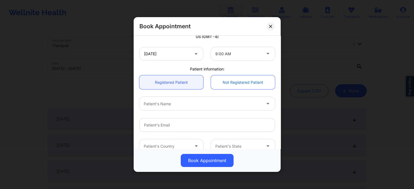
click at [236, 82] on link "Not Registered Patient" at bounding box center [243, 82] width 64 height 14
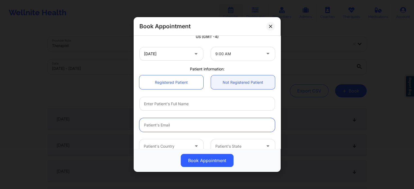
click at [178, 126] on input "email" at bounding box center [208, 125] width 136 height 14
paste input "[PERSON_NAME] J [PERSON_NAME]"
type input "[PERSON_NAME] J [PERSON_NAME]"
drag, startPoint x: 160, startPoint y: 120, endPoint x: 121, endPoint y: 115, distance: 39.5
click at [121, 115] on div "Book Appointment [GEOGRAPHIC_DATA] [US_STATE] [PERSON_NAME] [PERSON_NAME] Appoi…" at bounding box center [207, 94] width 414 height 189
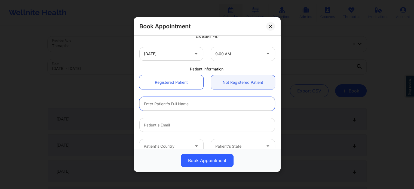
click at [157, 105] on input "text" at bounding box center [208, 104] width 136 height 14
paste input "[PERSON_NAME] J [PERSON_NAME]"
click at [164, 104] on input "[PERSON_NAME] J [PERSON_NAME]" at bounding box center [208, 104] width 136 height 14
type input "[PERSON_NAME] [PERSON_NAME]"
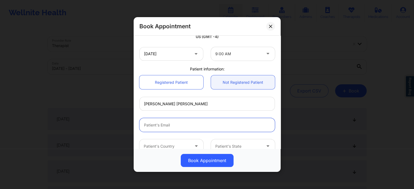
click at [165, 128] on input "email" at bounding box center [208, 125] width 136 height 14
paste input "[EMAIL_ADDRESS][DOMAIN_NAME]"
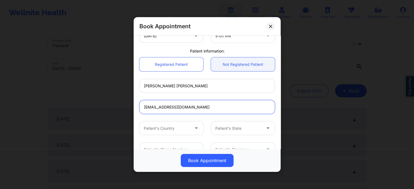
scroll to position [140, 0]
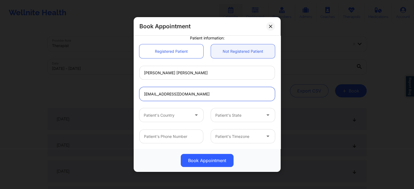
type input "[EMAIL_ADDRESS][DOMAIN_NAME]"
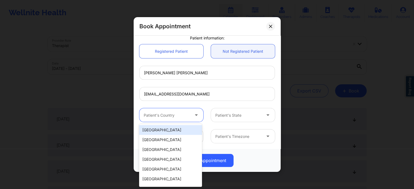
click at [175, 119] on div "Patient's Country" at bounding box center [165, 115] width 51 height 14
click at [176, 130] on div "[GEOGRAPHIC_DATA]" at bounding box center [170, 130] width 63 height 10
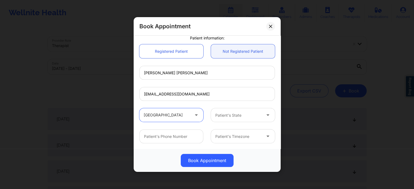
click at [234, 116] on div at bounding box center [239, 115] width 46 height 7
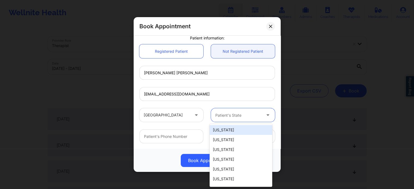
type input "f"
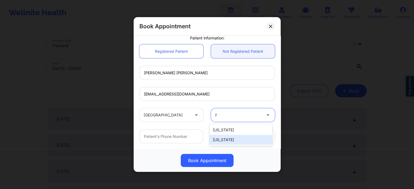
click at [230, 139] on div "[US_STATE]" at bounding box center [241, 140] width 63 height 10
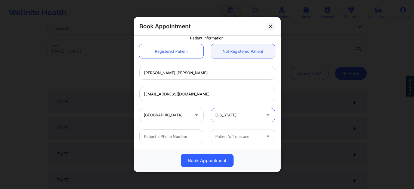
scroll to position [54, 0]
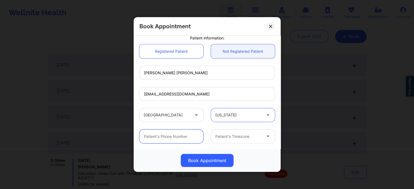
click at [171, 139] on input "text" at bounding box center [172, 137] width 64 height 14
paste input "[PHONE_NUMBER]"
type input "[PHONE_NUMBER]"
click at [225, 138] on div at bounding box center [239, 137] width 46 height 7
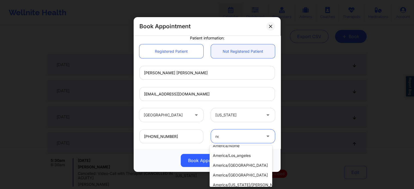
scroll to position [12, 0]
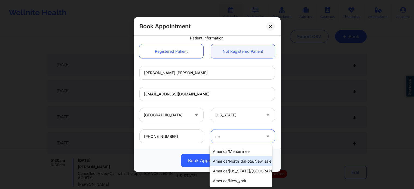
type input "new"
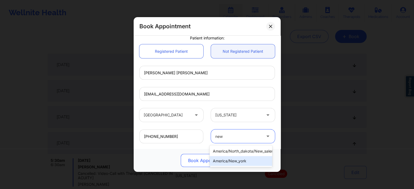
click at [232, 165] on div "america/new_york" at bounding box center [241, 161] width 63 height 10
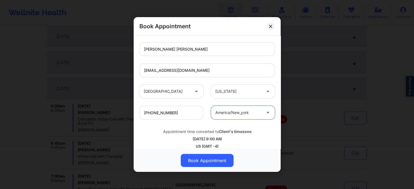
scroll to position [169, 0]
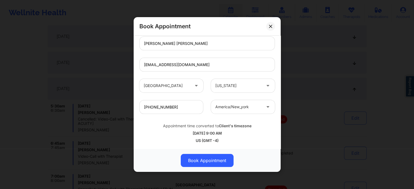
click at [216, 162] on button "Book Appointment" at bounding box center [207, 160] width 53 height 13
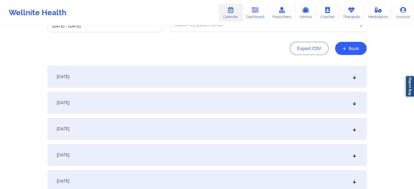
scroll to position [0, 0]
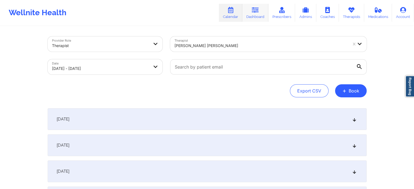
click at [254, 15] on link "Dashboard" at bounding box center [256, 13] width 26 height 18
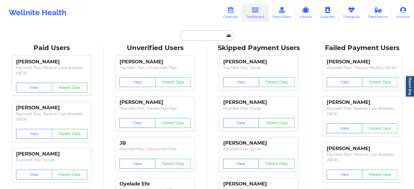
click at [206, 34] on input "text" at bounding box center [207, 36] width 54 height 10
paste input "[EMAIL_ADDRESS][DOMAIN_NAME]"
type input "[EMAIL_ADDRESS][DOMAIN_NAME]"
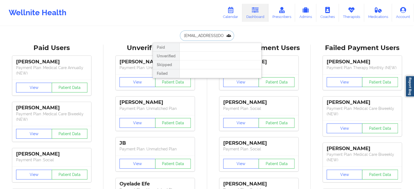
scroll to position [0, 9]
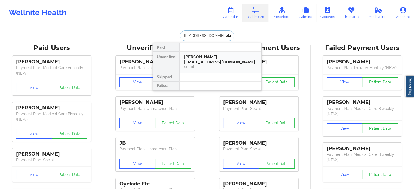
click at [205, 59] on div "[PERSON_NAME] - [EMAIL_ADDRESS][DOMAIN_NAME]" at bounding box center [220, 59] width 73 height 10
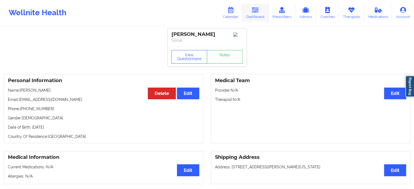
click at [258, 9] on icon at bounding box center [255, 10] width 7 height 6
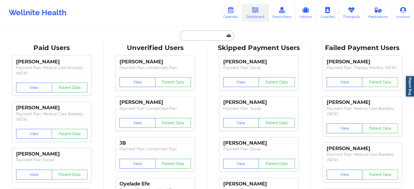
click at [193, 39] on input "text" at bounding box center [207, 36] width 54 height 10
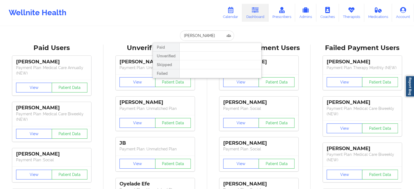
click at [195, 62] on div at bounding box center [221, 64] width 82 height 9
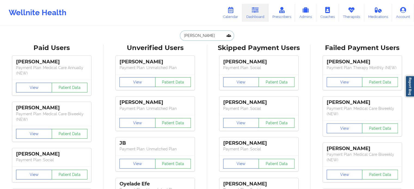
click at [217, 36] on input "[PERSON_NAME]" at bounding box center [207, 36] width 54 height 10
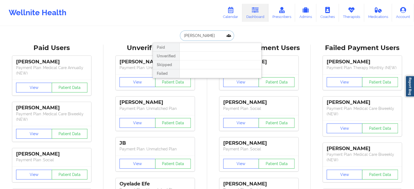
type input "[PERSON_NAME]"
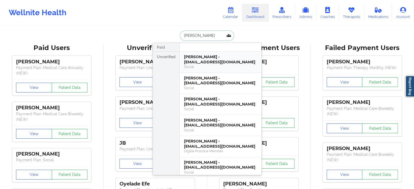
click at [220, 66] on div "Social" at bounding box center [220, 67] width 73 height 5
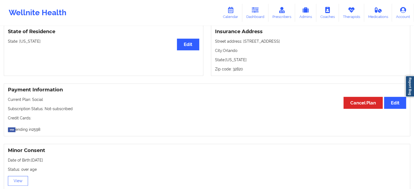
scroll to position [192, 0]
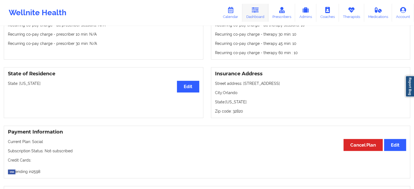
click at [259, 12] on icon at bounding box center [255, 10] width 7 height 6
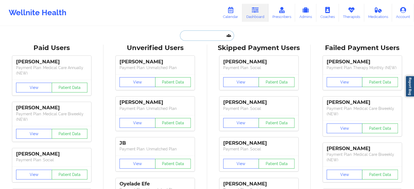
click at [206, 35] on input "text" at bounding box center [207, 36] width 54 height 10
paste input "[EMAIL_ADDRESS][DOMAIN_NAME]"
type input "[EMAIL_ADDRESS][DOMAIN_NAME]"
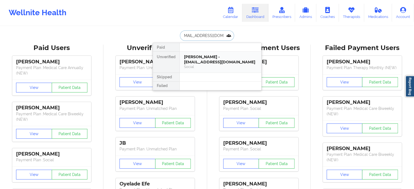
click at [203, 59] on div "[PERSON_NAME] - [EMAIL_ADDRESS][DOMAIN_NAME]" at bounding box center [220, 59] width 73 height 10
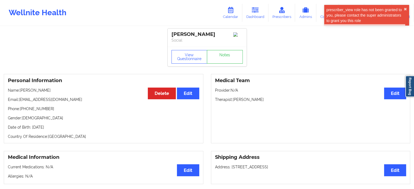
click at [230, 47] on div "[PERSON_NAME] Social" at bounding box center [207, 38] width 79 height 18
click at [228, 54] on link "Notes" at bounding box center [225, 57] width 36 height 14
